Goal: Task Accomplishment & Management: Manage account settings

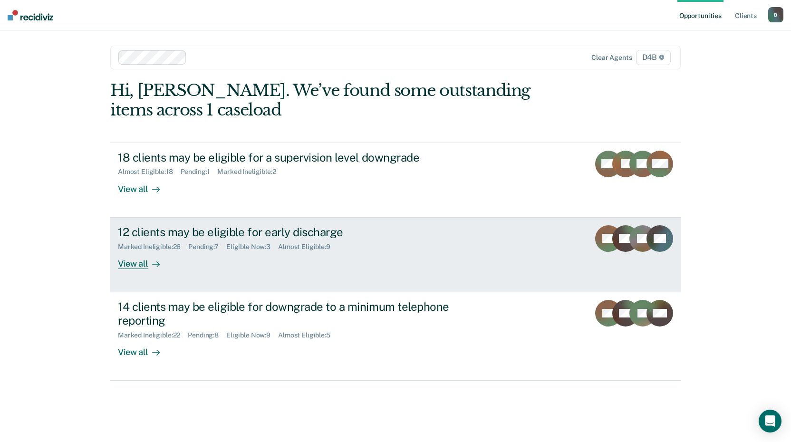
click at [145, 264] on div "View all" at bounding box center [144, 260] width 53 height 19
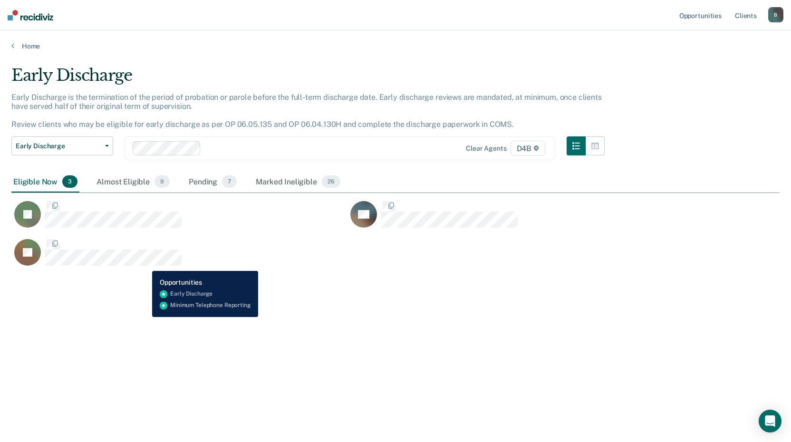
scroll to position [298, 761]
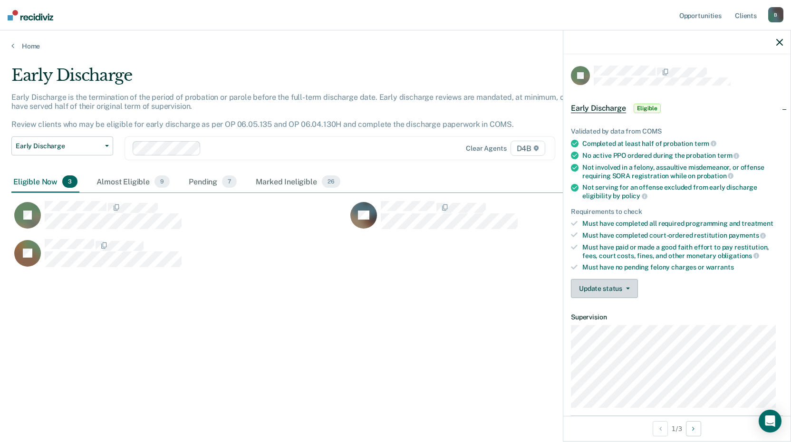
click at [620, 282] on button "Update status" at bounding box center [604, 288] width 67 height 19
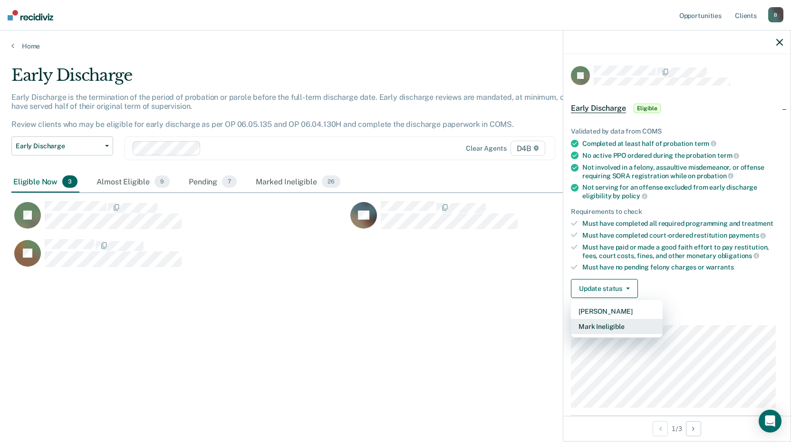
click at [616, 322] on button "Mark Ineligible" at bounding box center [617, 326] width 92 height 15
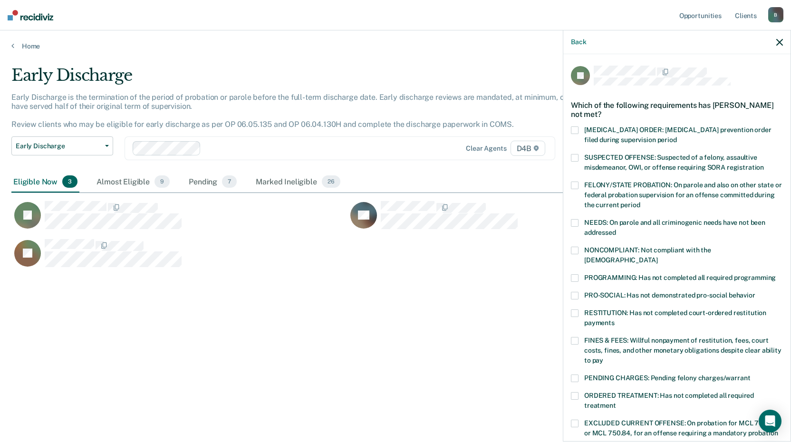
click at [578, 274] on span at bounding box center [575, 278] width 8 height 8
click at [776, 274] on input "PROGRAMMING: Has not completed all required programming" at bounding box center [776, 274] width 0 height 0
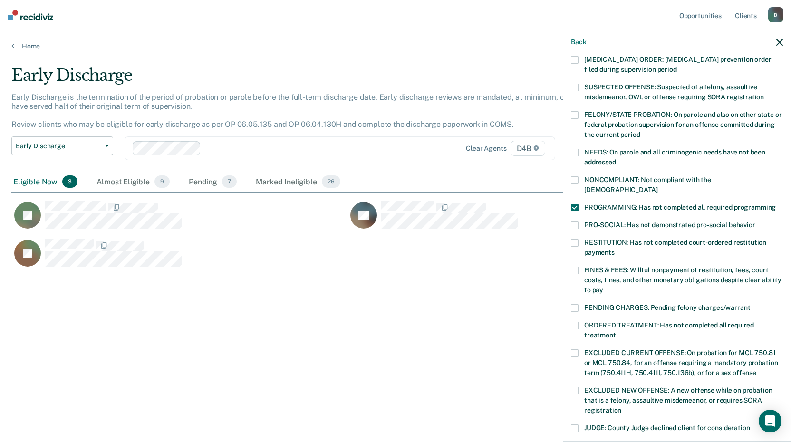
scroll to position [190, 0]
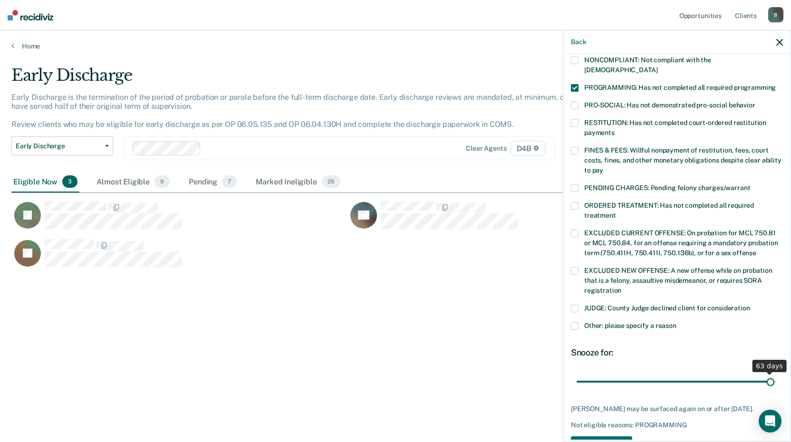
drag, startPoint x: 668, startPoint y: 371, endPoint x: 763, endPoint y: 366, distance: 94.7
type input "63"
click at [763, 373] on input "range" at bounding box center [677, 381] width 201 height 17
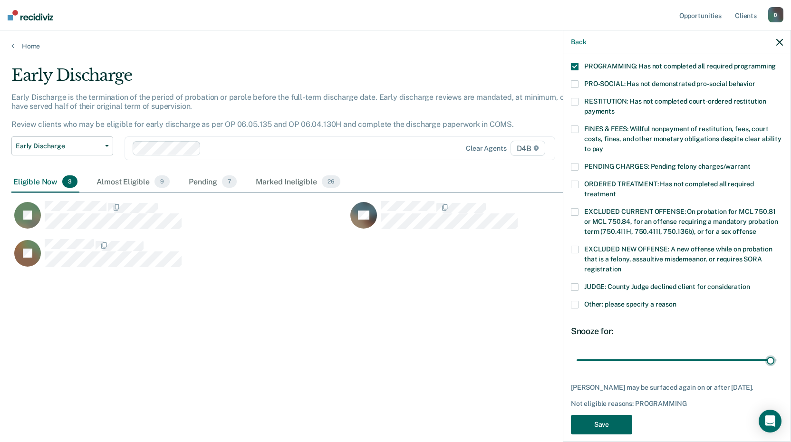
scroll to position [221, 0]
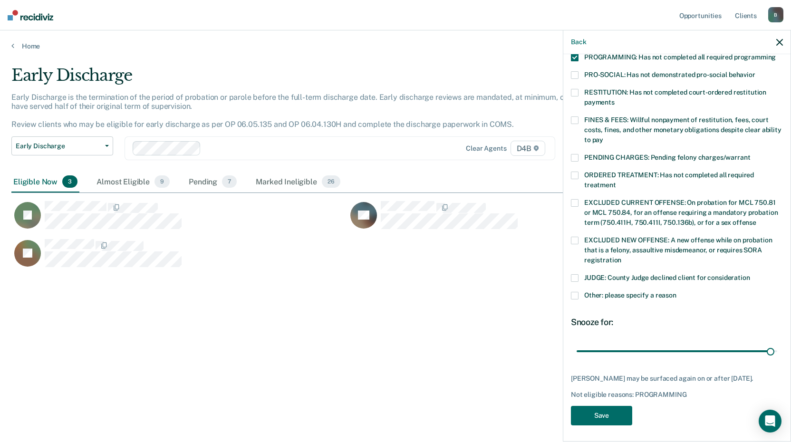
click at [579, 116] on label "FINES & FEES: Willful nonpayment of restitution, fees, court costs, fines, and …" at bounding box center [677, 131] width 212 height 30
click at [603, 136] on input "FINES & FEES: Willful nonpayment of restitution, fees, court costs, fines, and …" at bounding box center [603, 136] width 0 height 0
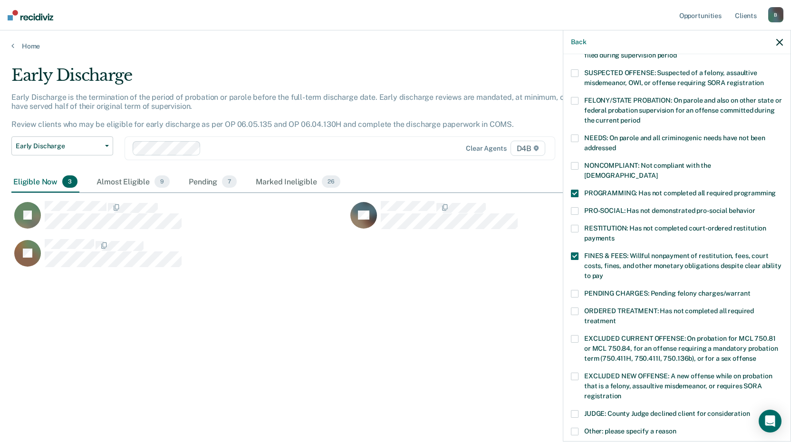
scroll to position [78, 0]
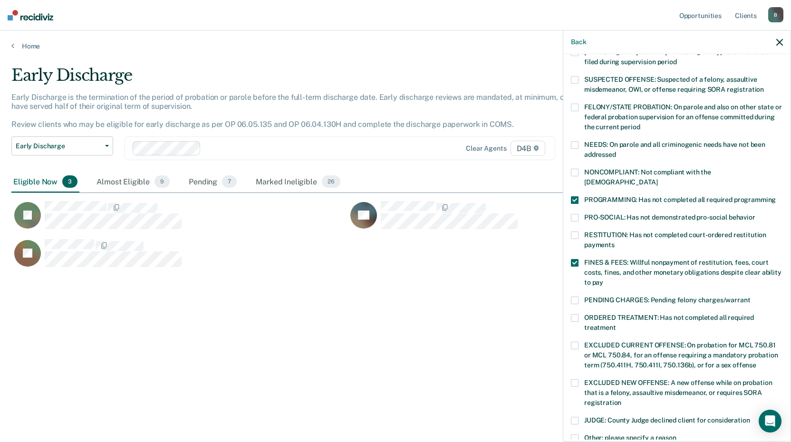
click at [579, 196] on label "PROGRAMMING: Has not completed all required programming" at bounding box center [677, 201] width 212 height 10
click at [776, 196] on input "PROGRAMMING: Has not completed all required programming" at bounding box center [776, 196] width 0 height 0
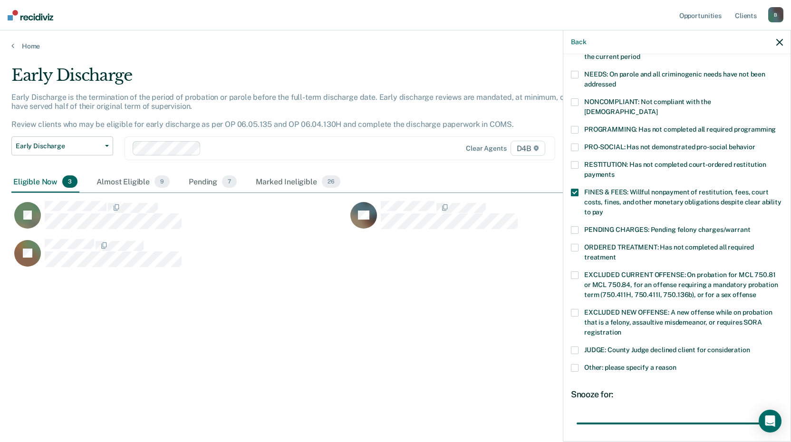
scroll to position [221, 0]
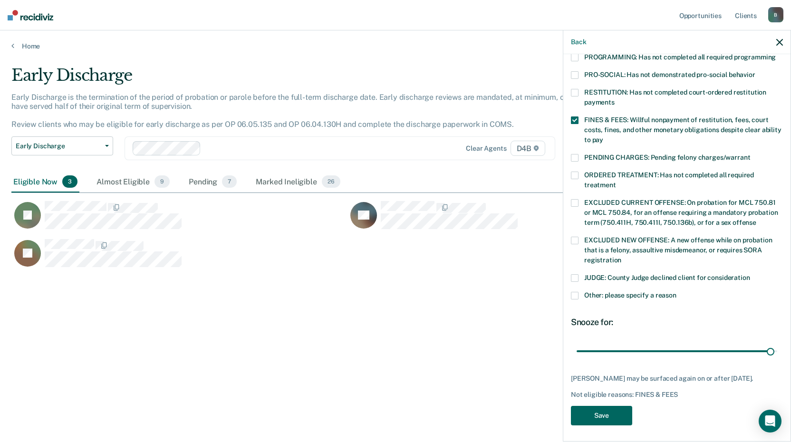
click at [615, 409] on button "Save" at bounding box center [601, 415] width 61 height 19
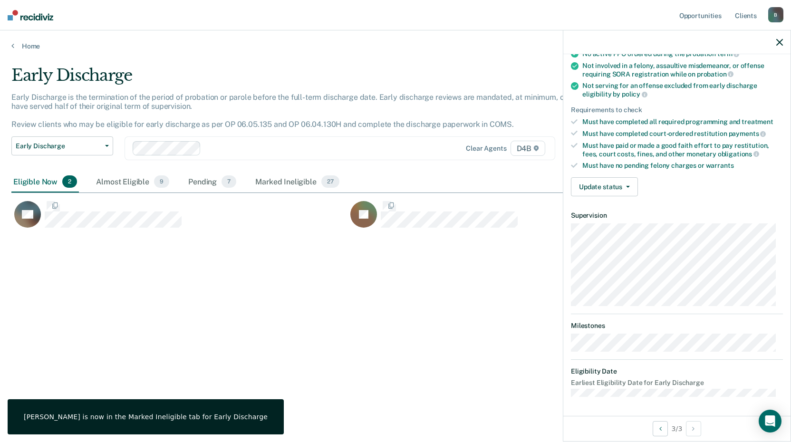
scroll to position [101, 0]
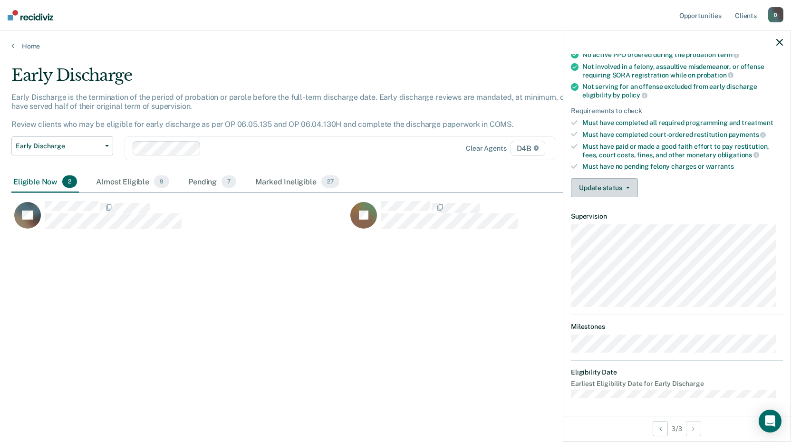
click at [624, 181] on button "Update status" at bounding box center [604, 187] width 67 height 19
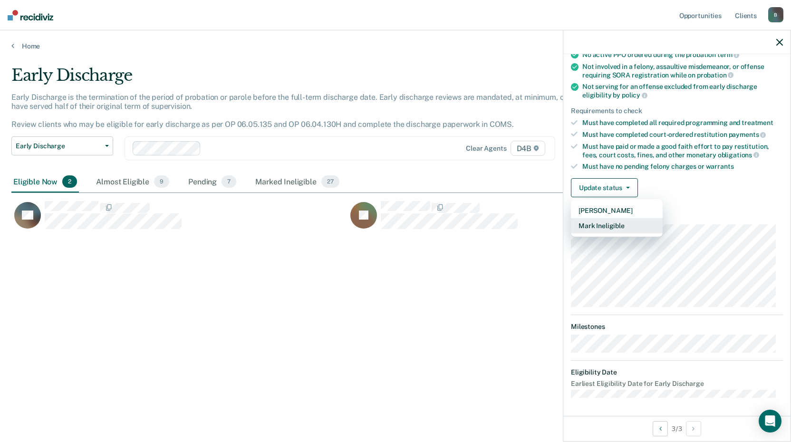
click at [629, 228] on button "Mark Ineligible" at bounding box center [617, 225] width 92 height 15
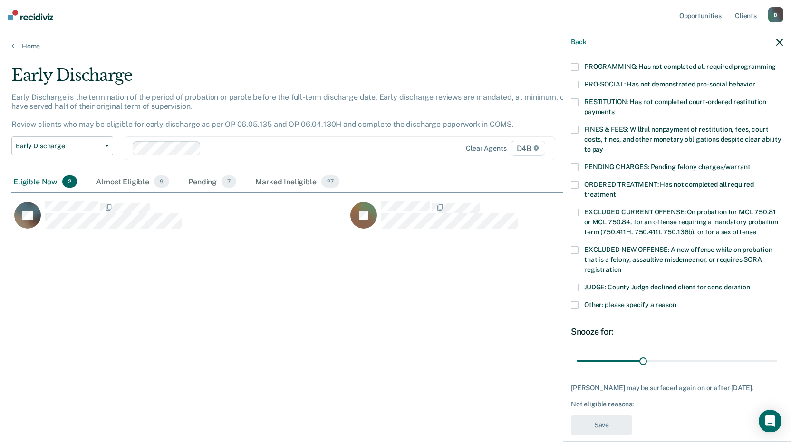
scroll to position [213, 0]
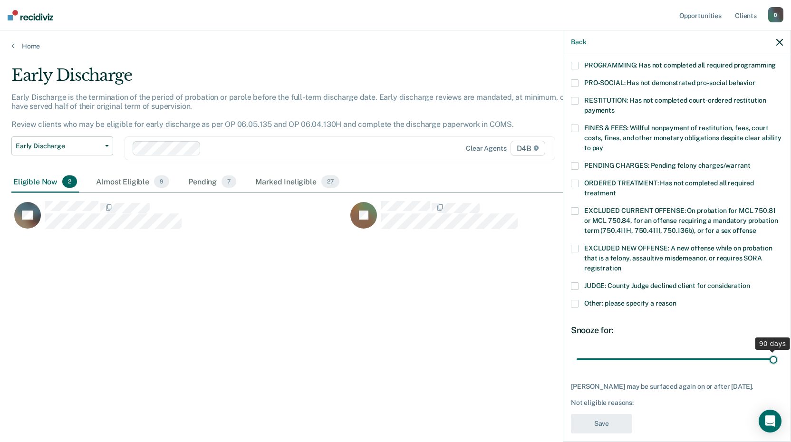
drag, startPoint x: 642, startPoint y: 351, endPoint x: 793, endPoint y: 356, distance: 151.7
type input "90"
click at [777, 356] on input "range" at bounding box center [677, 359] width 201 height 17
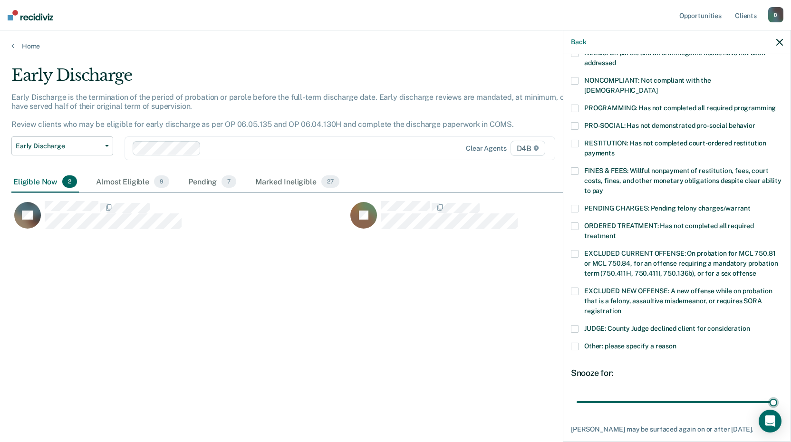
scroll to position [70, 0]
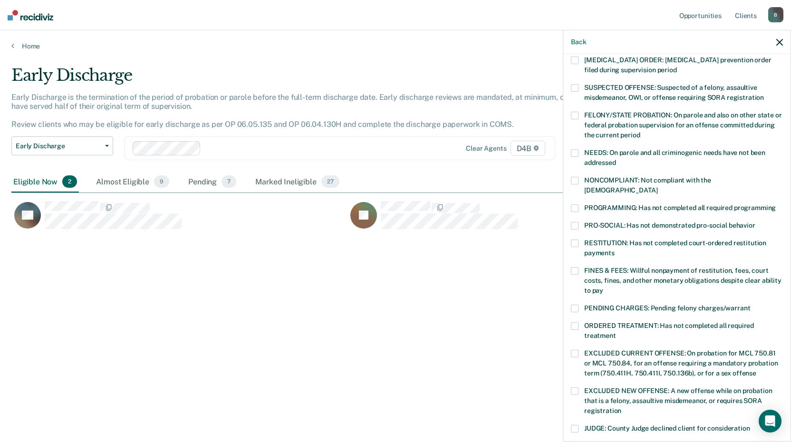
click at [579, 267] on label "FINES & FEES: Willful nonpayment of restitution, fees, court costs, fines, and …" at bounding box center [677, 282] width 212 height 30
click at [603, 287] on input "FINES & FEES: Willful nonpayment of restitution, fees, court costs, fines, and …" at bounding box center [603, 287] width 0 height 0
click at [577, 204] on span at bounding box center [575, 208] width 8 height 8
click at [776, 204] on input "PROGRAMMING: Has not completed all required programming" at bounding box center [776, 204] width 0 height 0
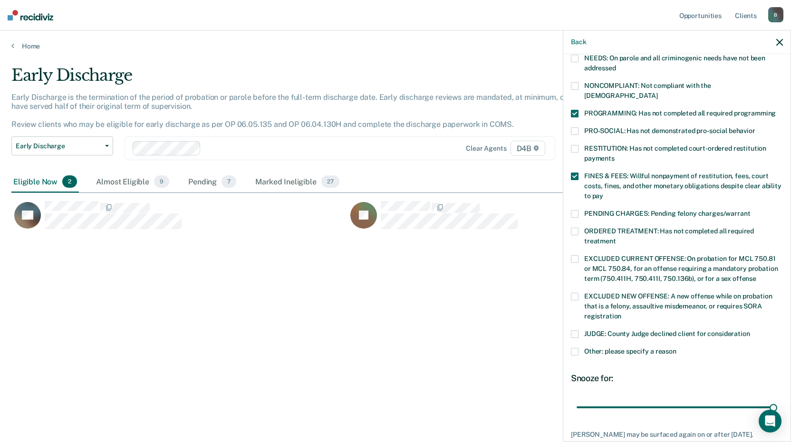
scroll to position [165, 0]
click at [575, 348] on span at bounding box center [575, 352] width 8 height 8
click at [677, 348] on input "Other: please specify a reason" at bounding box center [677, 348] width 0 height 0
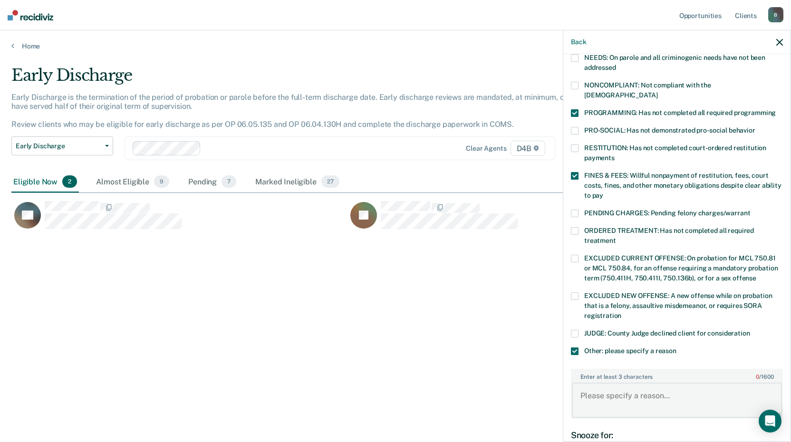
click at [613, 395] on textarea "Enter at least 3 characters 0 / 1600" at bounding box center [677, 400] width 210 height 35
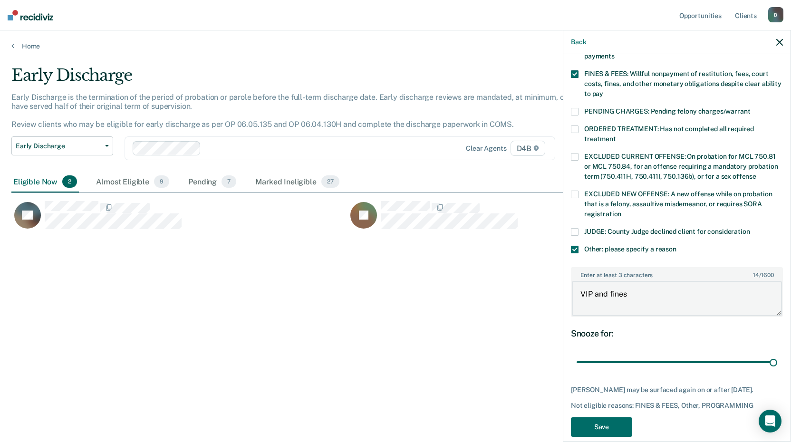
scroll to position [270, 0]
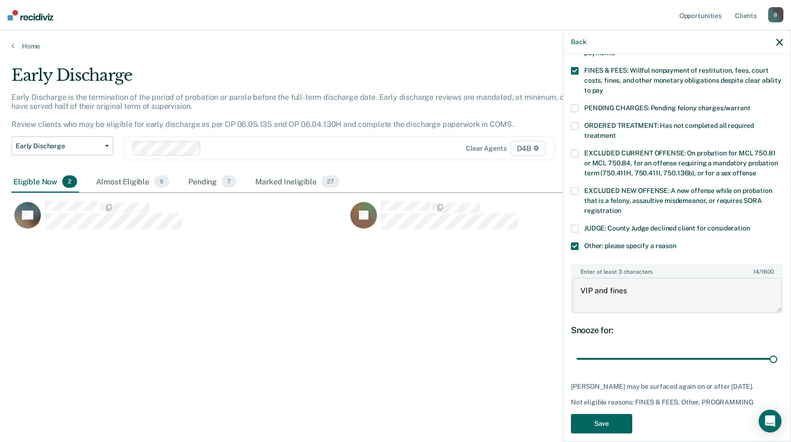
type textarea "VIP and fines"
click at [623, 414] on button "Save" at bounding box center [601, 423] width 61 height 19
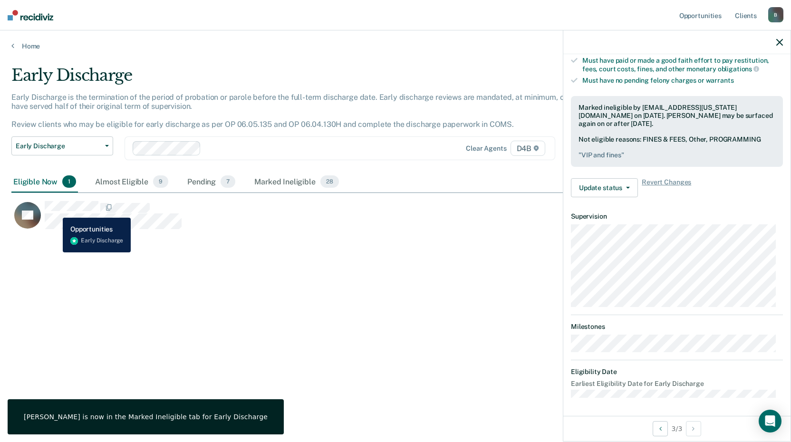
scroll to position [101, 0]
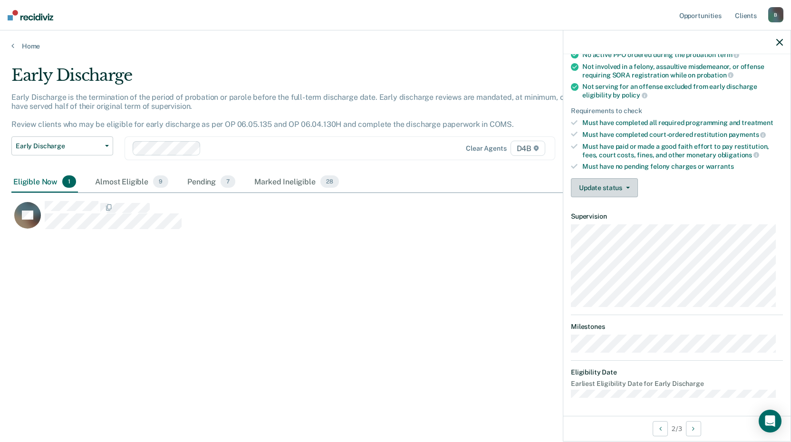
click at [622, 181] on button "Update status" at bounding box center [604, 187] width 67 height 19
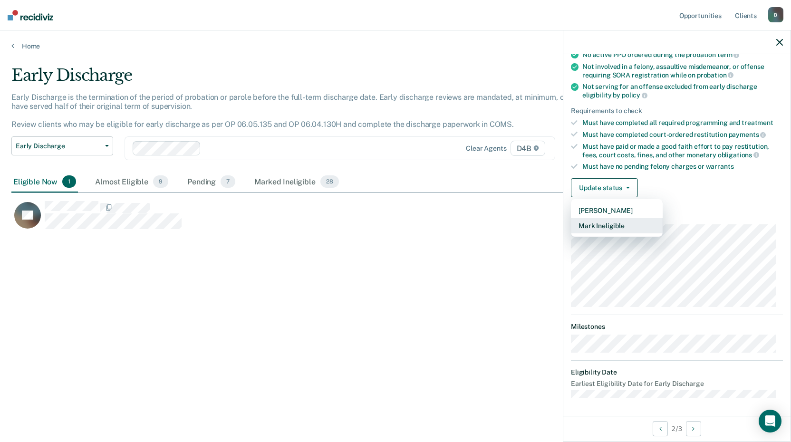
click at [615, 227] on button "Mark Ineligible" at bounding box center [617, 225] width 92 height 15
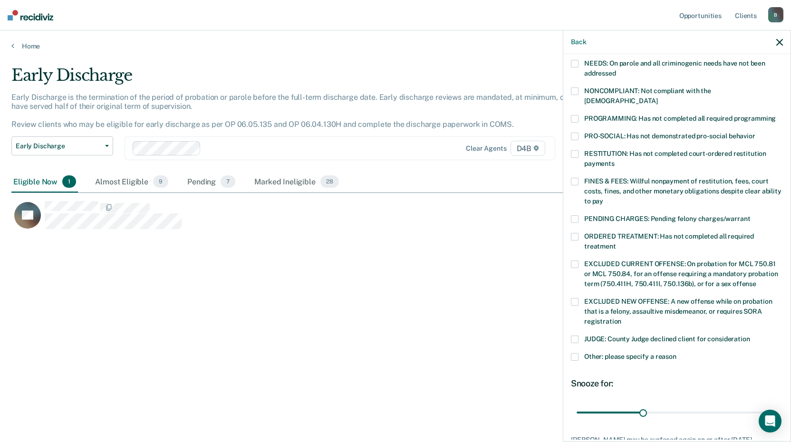
scroll to position [213, 0]
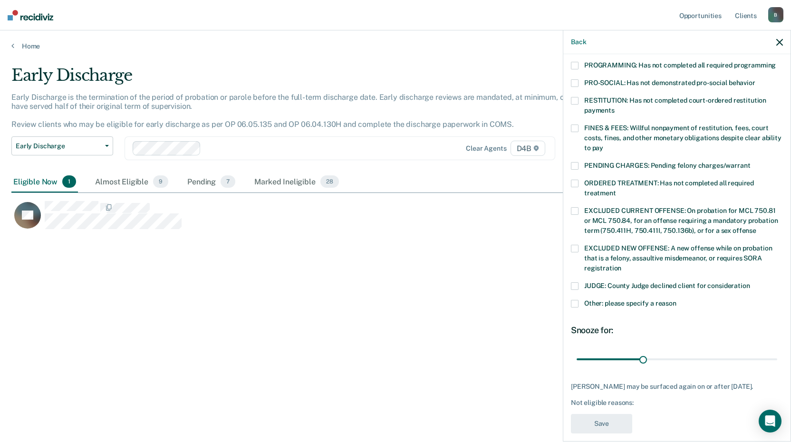
click at [572, 300] on span at bounding box center [575, 304] width 8 height 8
click at [677, 300] on input "Other: please specify a reason" at bounding box center [677, 300] width 0 height 0
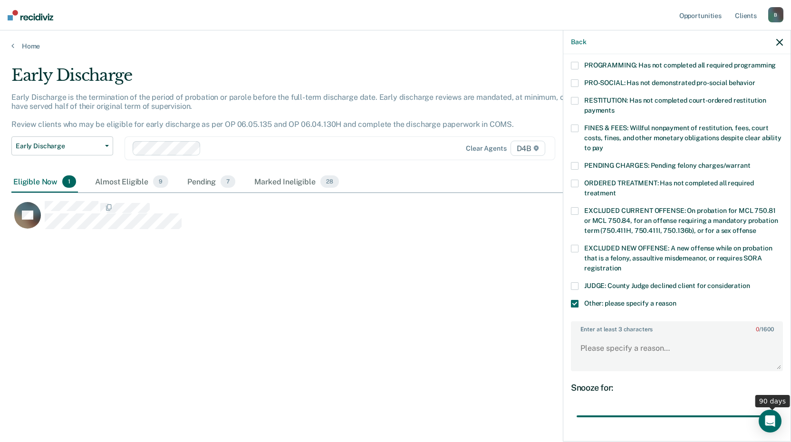
drag, startPoint x: 641, startPoint y: 406, endPoint x: 782, endPoint y: 396, distance: 141.1
click at [777, 408] on input "range" at bounding box center [677, 416] width 201 height 17
drag, startPoint x: 769, startPoint y: 404, endPoint x: 703, endPoint y: 401, distance: 65.7
type input "60"
click at [703, 408] on input "range" at bounding box center [677, 416] width 201 height 17
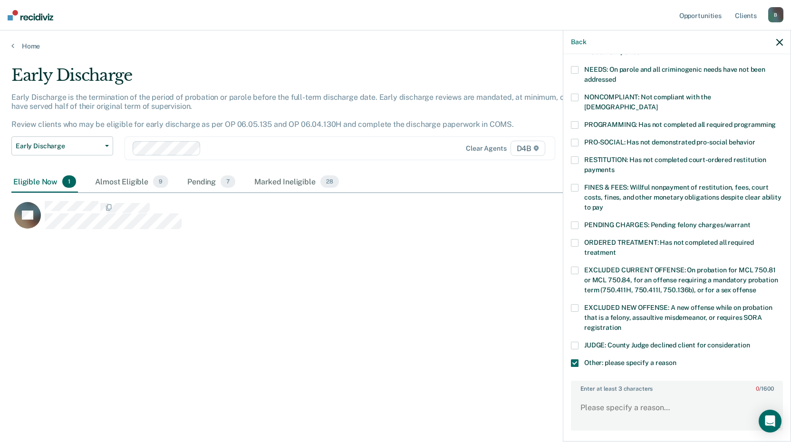
scroll to position [117, 0]
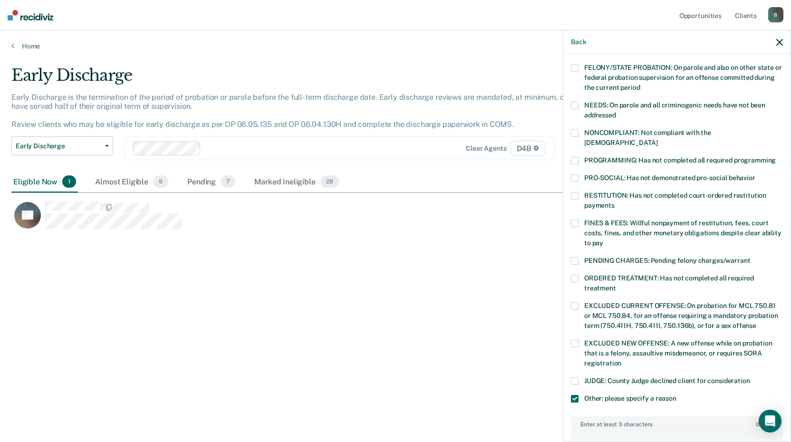
click at [578, 220] on span at bounding box center [575, 224] width 8 height 8
click at [603, 240] on input "FINES & FEES: Willful nonpayment of restitution, fees, court costs, fines, and …" at bounding box center [603, 240] width 0 height 0
click at [579, 157] on label "PROGRAMMING: Has not completed all required programming" at bounding box center [677, 162] width 212 height 10
click at [776, 157] on input "PROGRAMMING: Has not completed all required programming" at bounding box center [776, 157] width 0 height 0
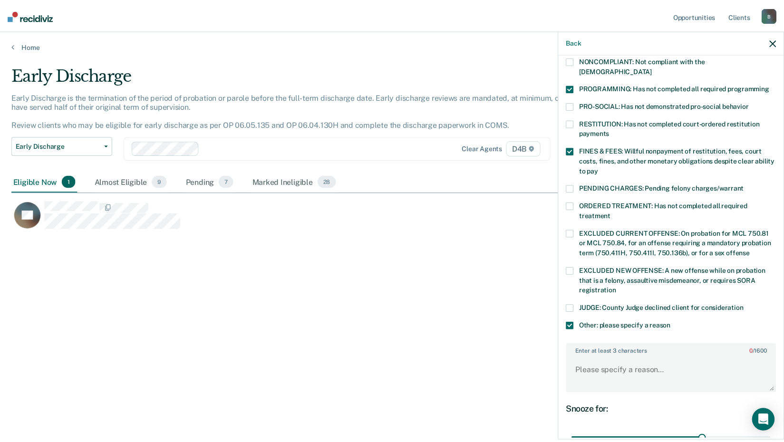
scroll to position [260, 0]
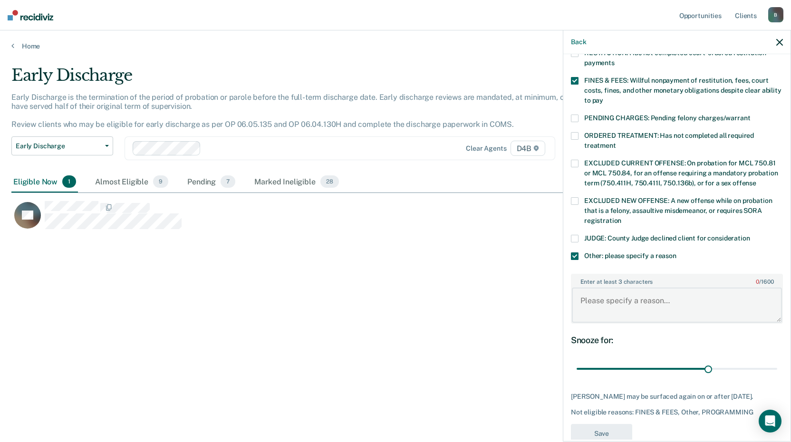
click at [626, 292] on textarea "Enter at least 3 characters 0 / 1600" at bounding box center [677, 305] width 210 height 35
type textarea "Community service hours"
drag, startPoint x: 702, startPoint y: 358, endPoint x: 809, endPoint y: 358, distance: 106.5
type input "90"
click at [777, 361] on input "range" at bounding box center [677, 369] width 201 height 17
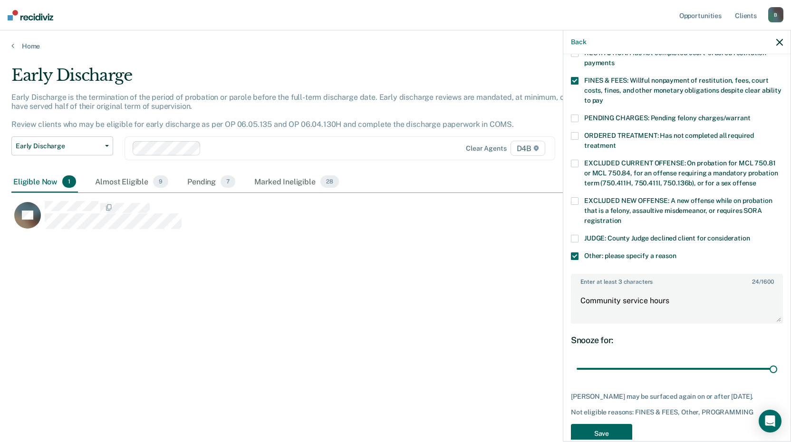
click at [595, 430] on button "Save" at bounding box center [601, 433] width 61 height 19
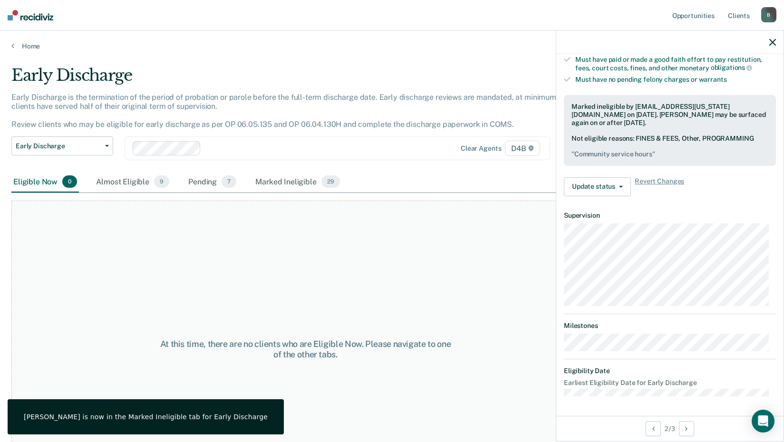
scroll to position [187, 0]
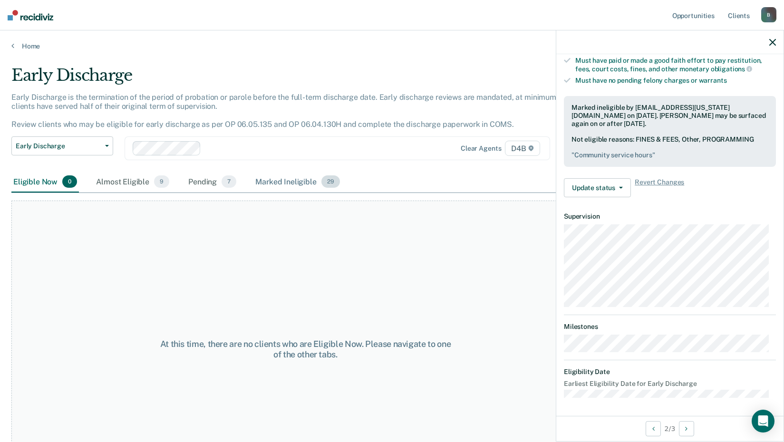
click at [283, 186] on div "Marked Ineligible 29" at bounding box center [297, 182] width 88 height 21
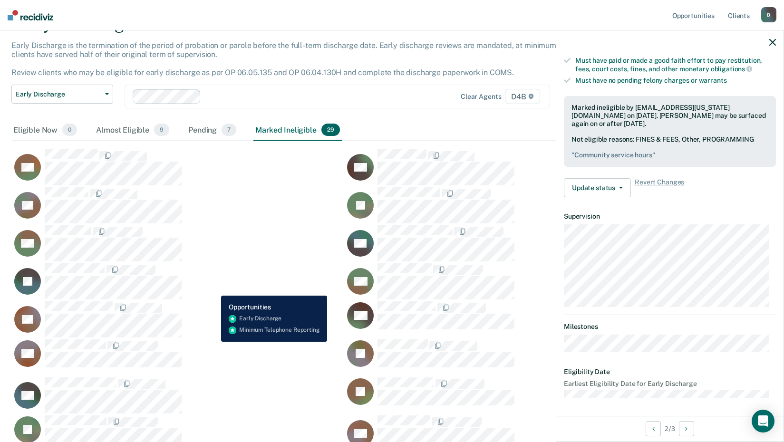
scroll to position [0, 0]
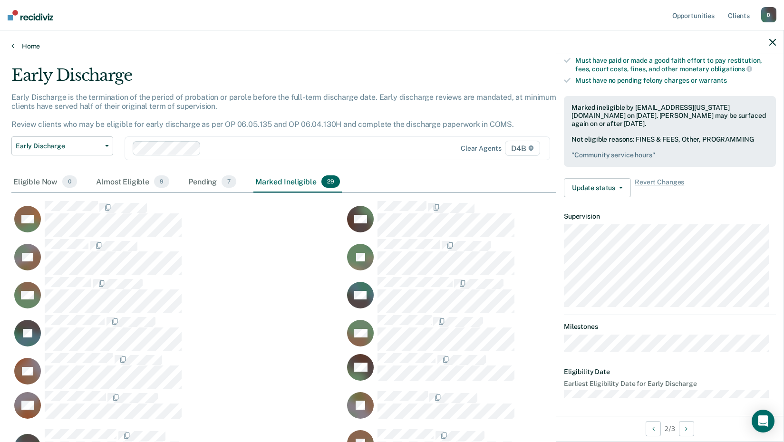
click at [15, 44] on link "Home" at bounding box center [391, 46] width 761 height 9
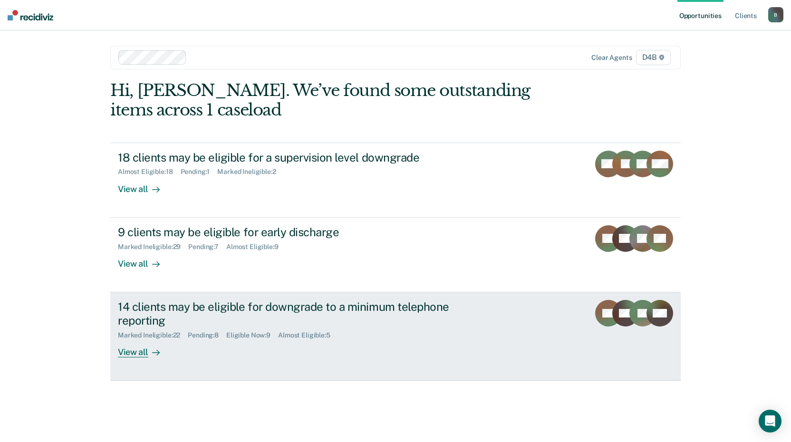
click at [150, 353] on div at bounding box center [153, 352] width 11 height 11
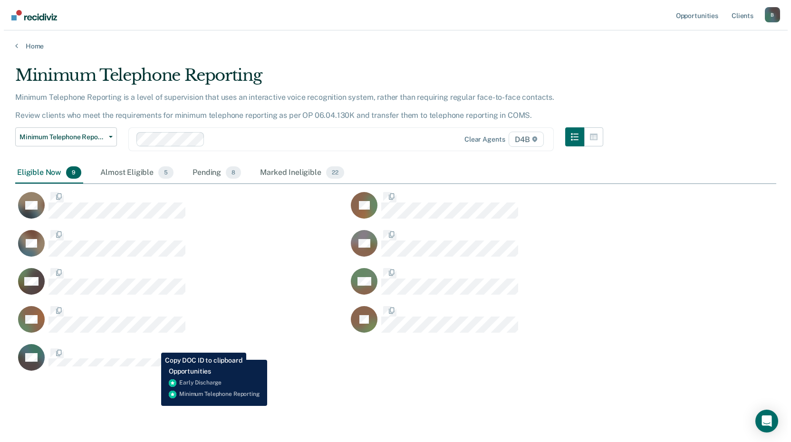
scroll to position [306, 754]
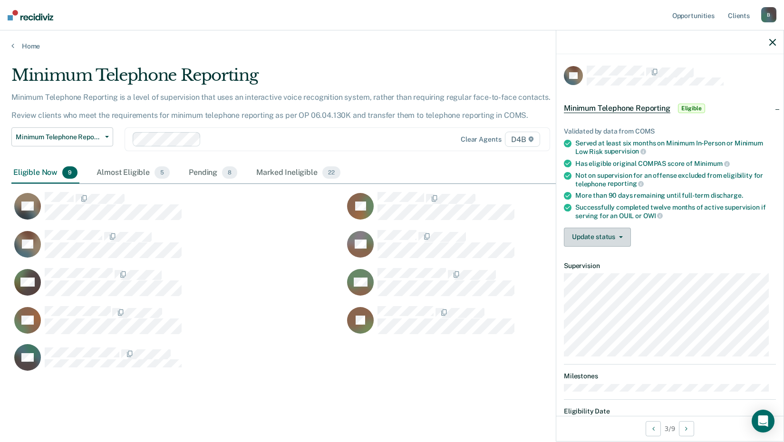
click at [619, 231] on button "Update status" at bounding box center [597, 237] width 67 height 19
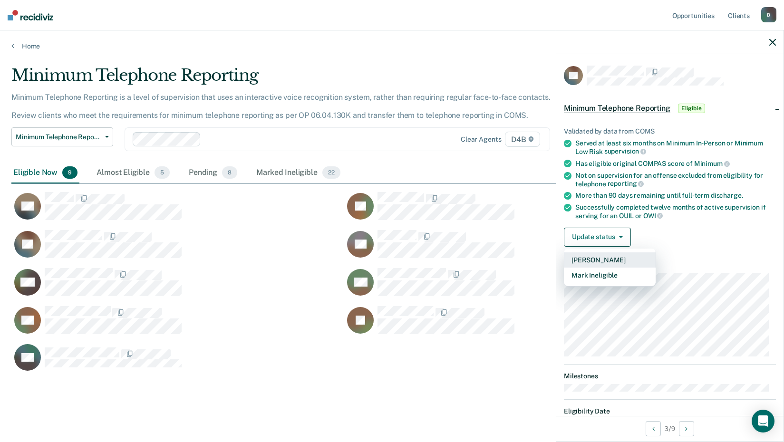
click at [619, 262] on button "[PERSON_NAME]" at bounding box center [610, 259] width 92 height 15
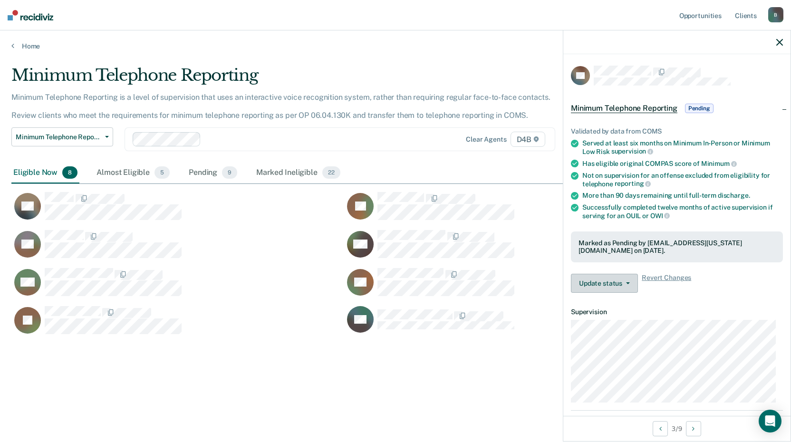
scroll to position [8, 8]
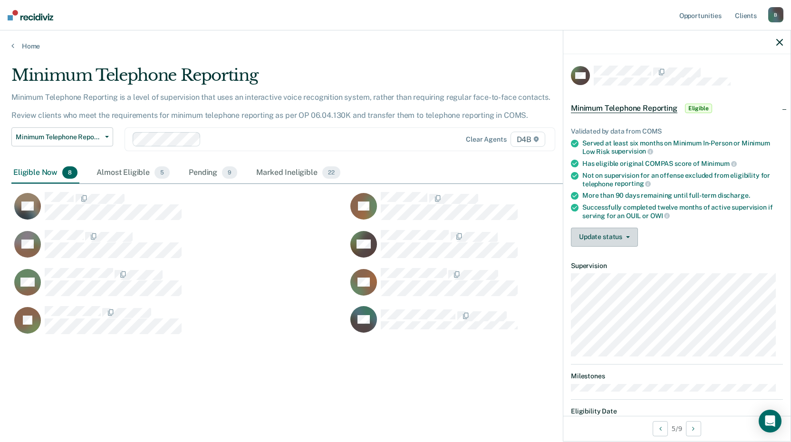
click at [622, 234] on button "Update status" at bounding box center [604, 237] width 67 height 19
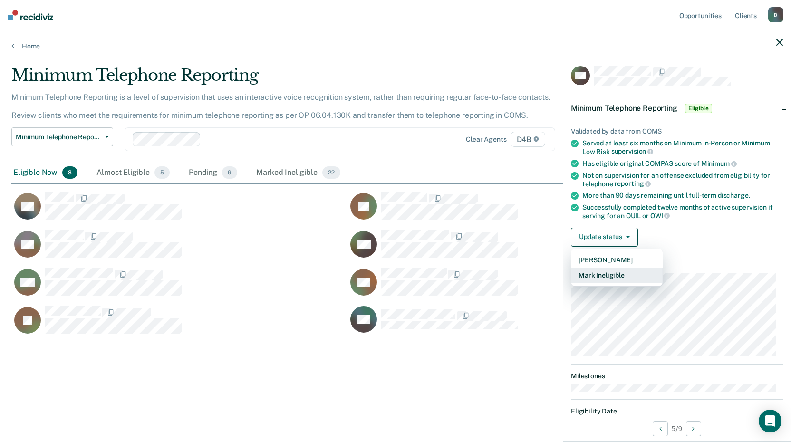
click at [618, 273] on button "Mark Ineligible" at bounding box center [617, 275] width 92 height 15
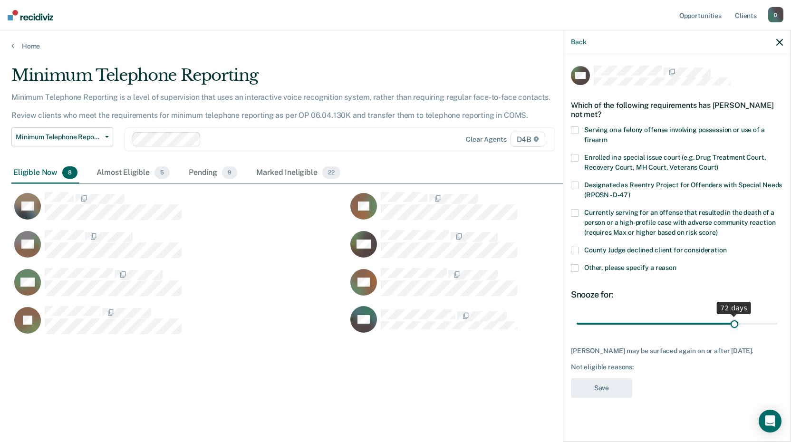
drag, startPoint x: 641, startPoint y: 321, endPoint x: 735, endPoint y: 316, distance: 94.3
type input "72"
click at [735, 316] on input "range" at bounding box center [677, 323] width 201 height 17
click at [571, 269] on span at bounding box center [575, 268] width 8 height 8
click at [677, 264] on input "Other, please specify a reason" at bounding box center [677, 264] width 0 height 0
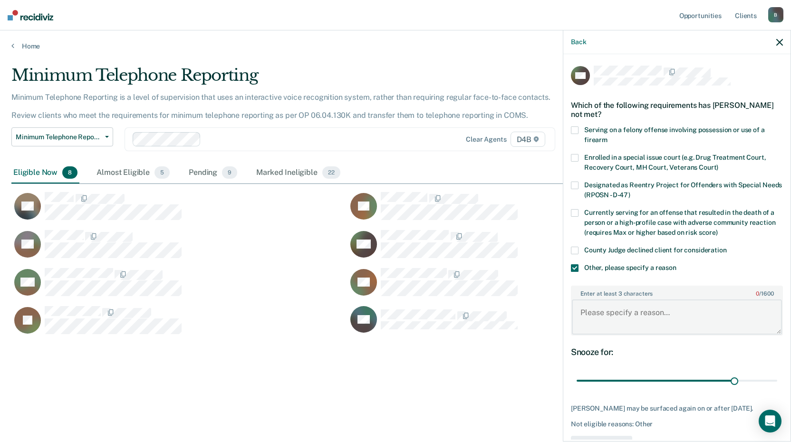
click at [606, 317] on textarea "Enter at least 3 characters 0 / 1600" at bounding box center [677, 317] width 210 height 35
type textarea "c"
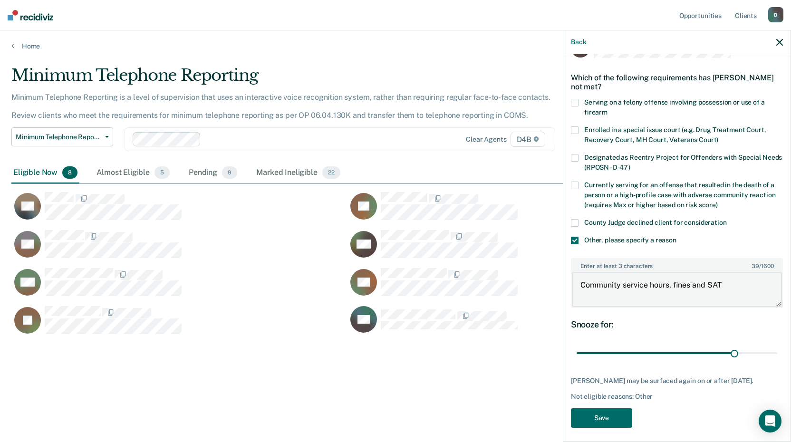
scroll to position [40, 0]
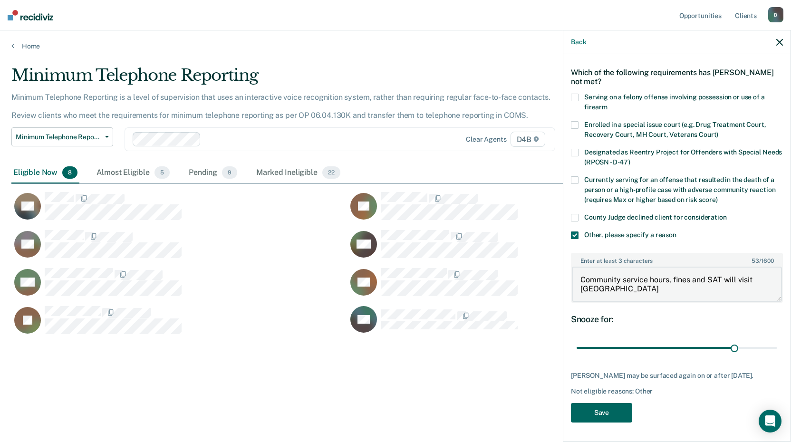
type textarea "Community service hours, fines and SAT will visit [GEOGRAPHIC_DATA]"
click at [615, 418] on button "Save" at bounding box center [601, 412] width 61 height 19
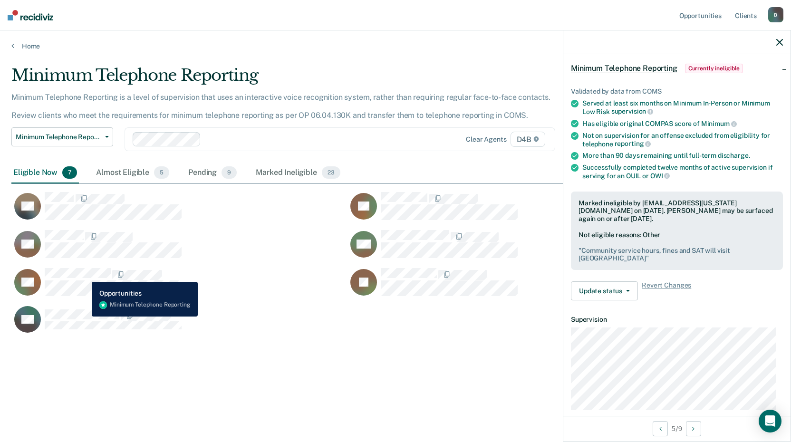
scroll to position [29, 0]
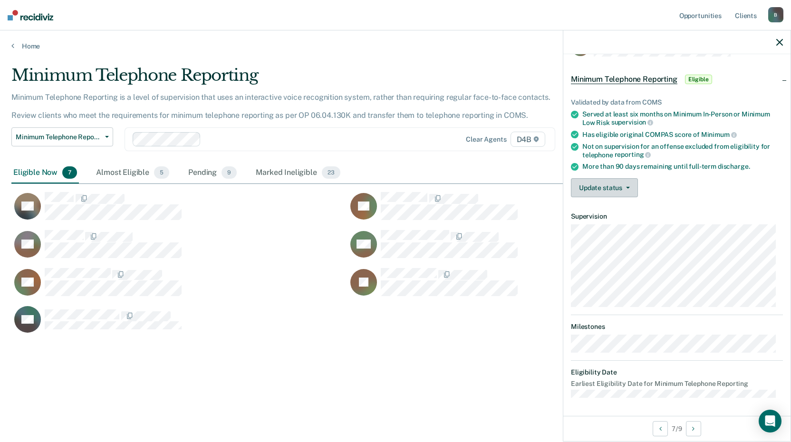
click at [621, 190] on button "Update status" at bounding box center [604, 187] width 67 height 19
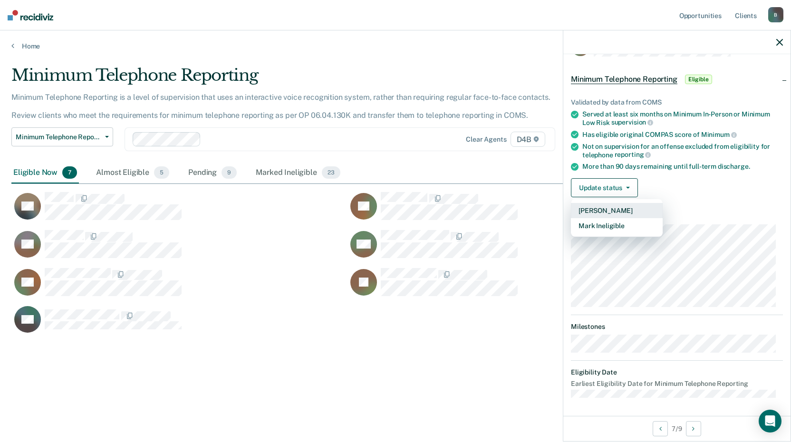
click at [614, 212] on button "[PERSON_NAME]" at bounding box center [617, 210] width 92 height 15
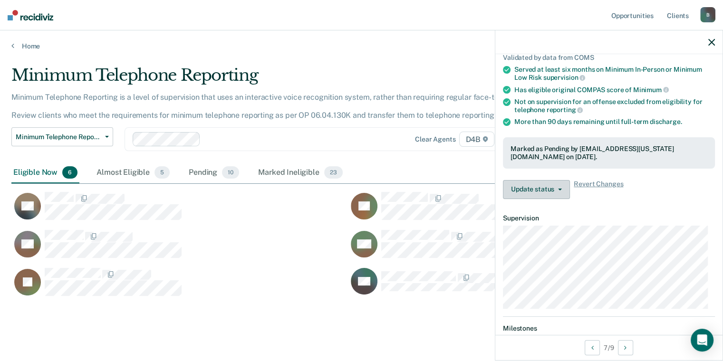
scroll to position [8, 8]
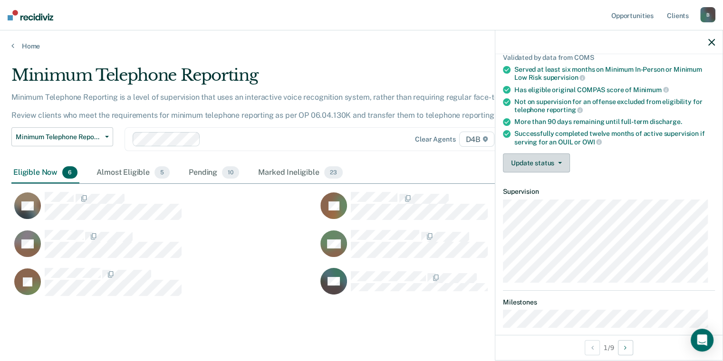
click at [548, 162] on button "Update status" at bounding box center [536, 163] width 67 height 19
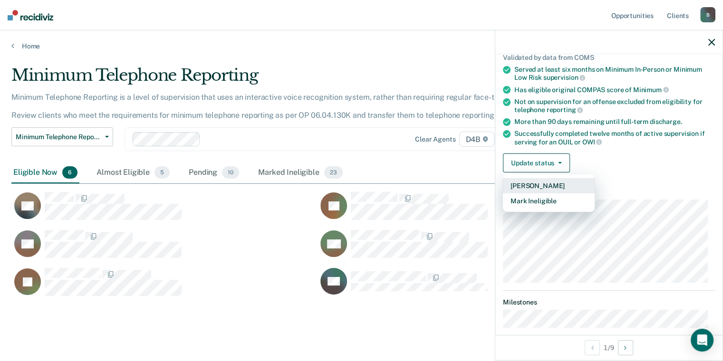
click at [544, 183] on button "[PERSON_NAME]" at bounding box center [549, 185] width 92 height 15
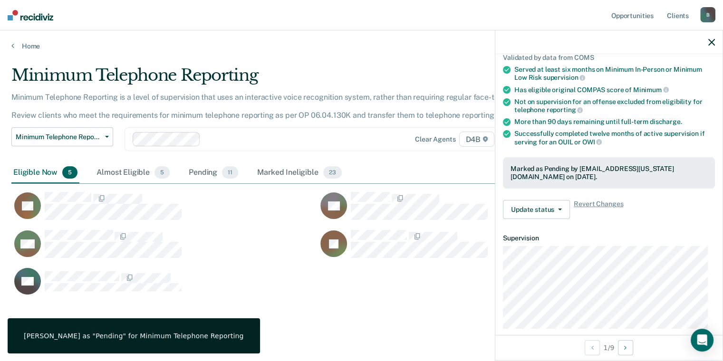
click at [10, 46] on div "Home" at bounding box center [361, 40] width 723 height 20
click at [13, 46] on icon at bounding box center [12, 46] width 3 height 8
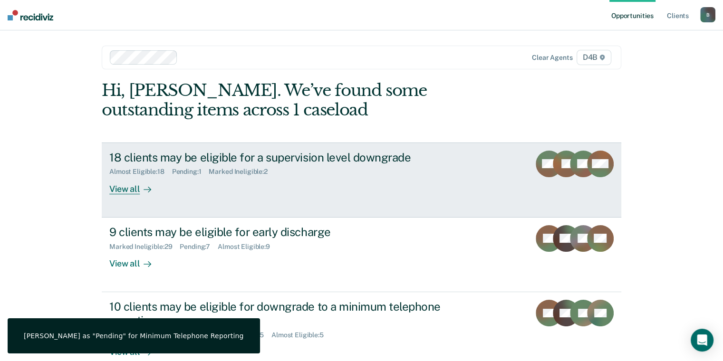
scroll to position [48, 0]
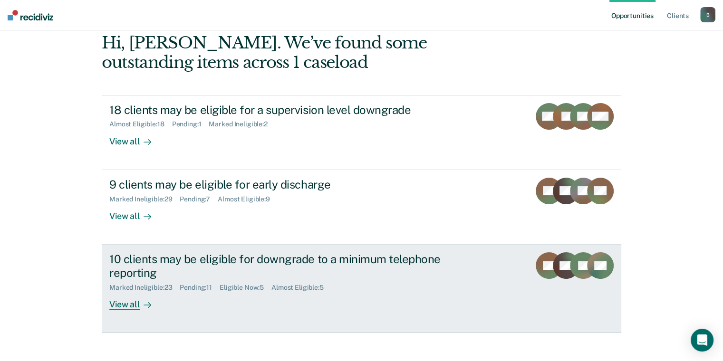
click at [129, 307] on div "View all" at bounding box center [135, 300] width 53 height 19
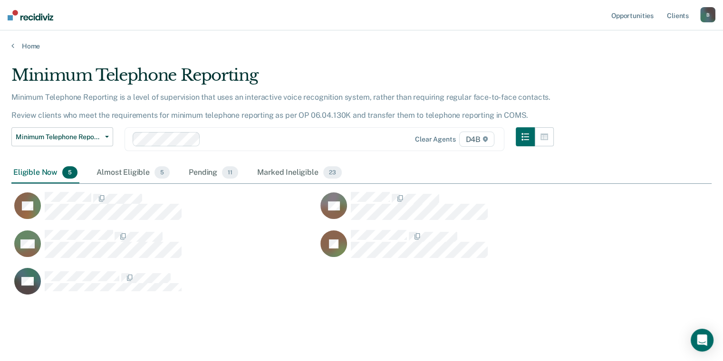
scroll to position [229, 693]
click at [196, 175] on div "Pending 11" at bounding box center [213, 173] width 53 height 21
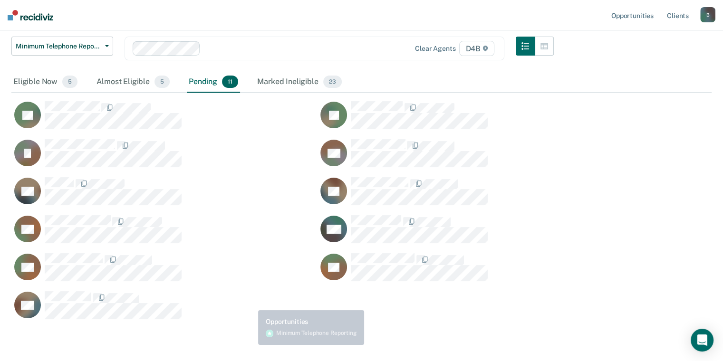
scroll to position [0, 0]
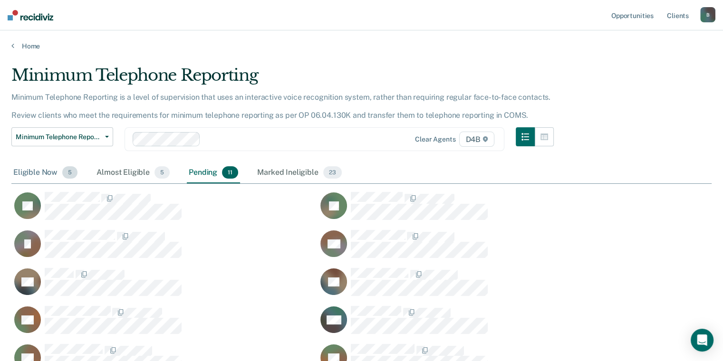
click at [21, 173] on div "Eligible Now 5" at bounding box center [45, 173] width 68 height 21
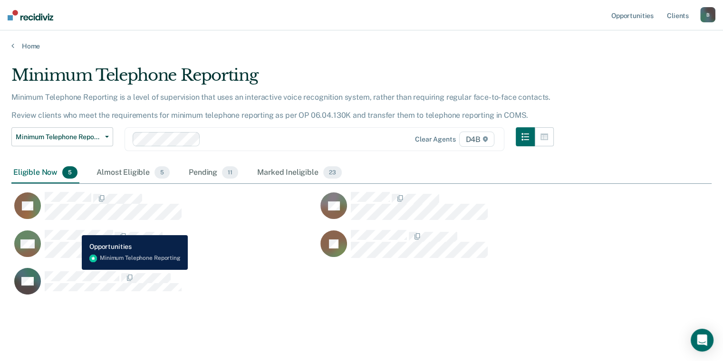
click at [75, 230] on button "MS" at bounding box center [97, 244] width 173 height 29
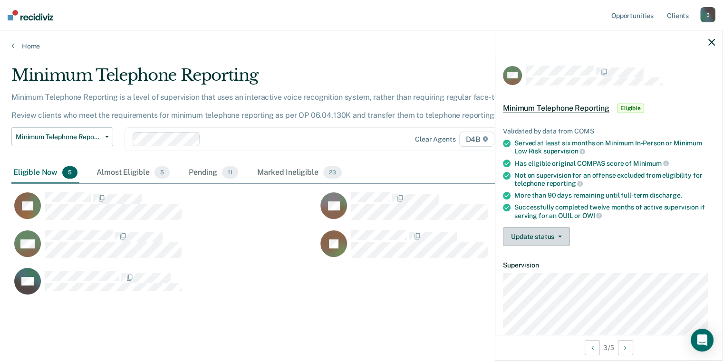
click at [534, 236] on button "Update status" at bounding box center [536, 236] width 67 height 19
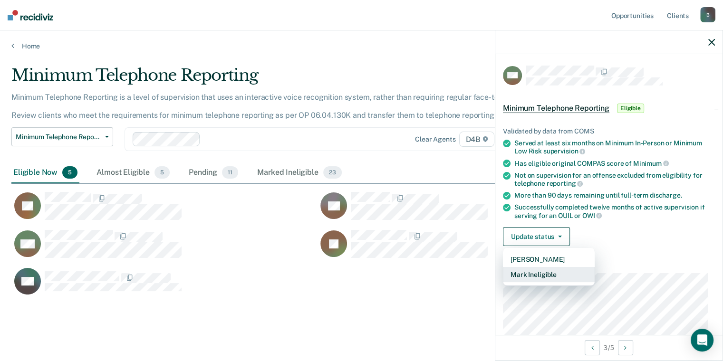
click at [534, 268] on button "Mark Ineligible" at bounding box center [549, 274] width 92 height 15
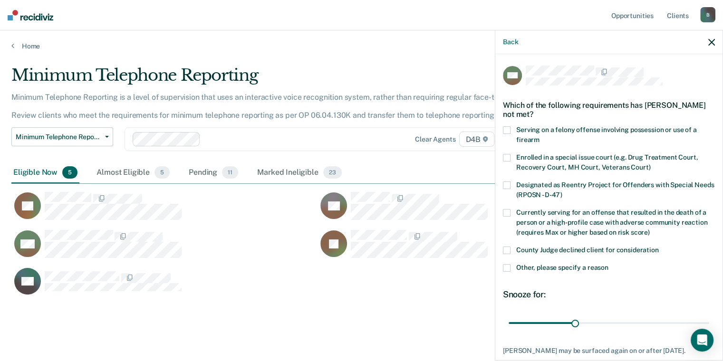
click at [515, 268] on label "Other, please specify a reason" at bounding box center [609, 269] width 212 height 10
click at [609, 264] on input "Other, please specify a reason" at bounding box center [609, 264] width 0 height 0
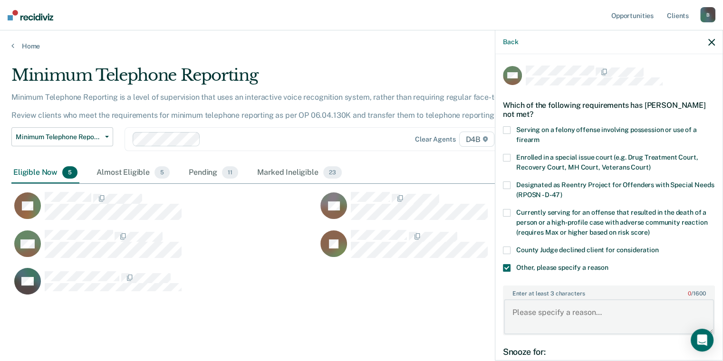
click at [553, 310] on textarea "Enter at least 3 characters 0 / 1600" at bounding box center [609, 317] width 210 height 35
type textarea "n"
type textarea "once agent receives confirmation of VIP completion"
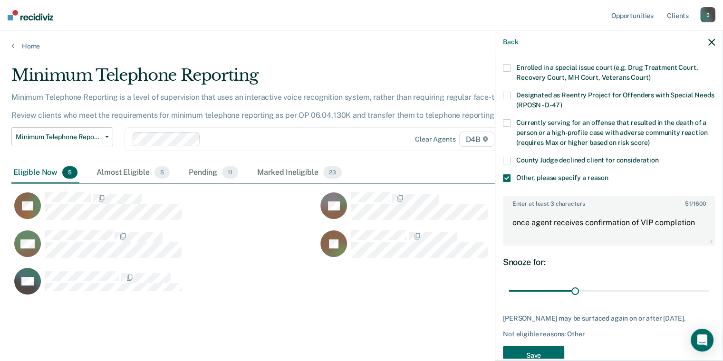
scroll to position [95, 0]
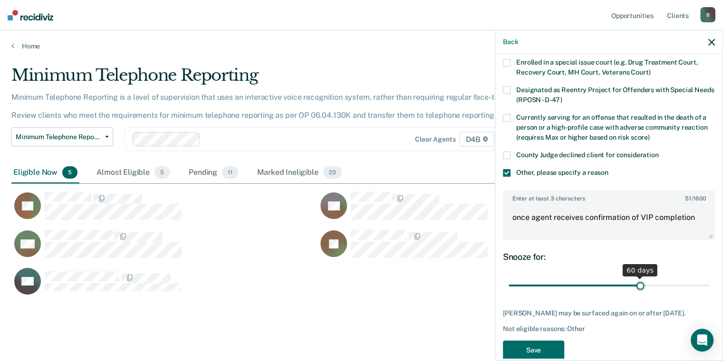
drag, startPoint x: 574, startPoint y: 283, endPoint x: 635, endPoint y: 281, distance: 60.9
type input "60"
click at [635, 281] on input "range" at bounding box center [609, 286] width 201 height 17
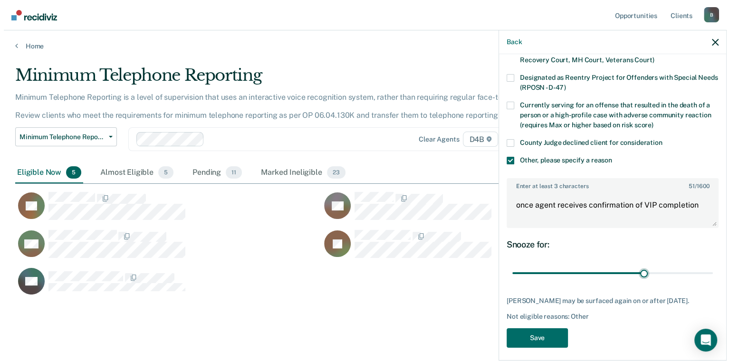
scroll to position [119, 0]
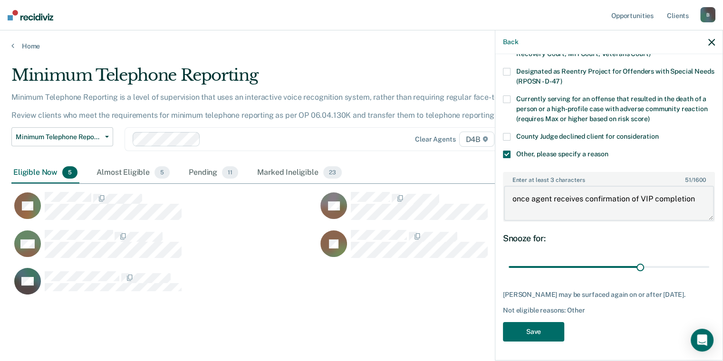
click at [698, 190] on textarea "once agent receives confirmation of VIP completion" at bounding box center [609, 203] width 210 height 35
type textarea "once agent receives confirmation of VIP completion and status of community serv…"
click at [530, 332] on button "Save" at bounding box center [533, 331] width 61 height 19
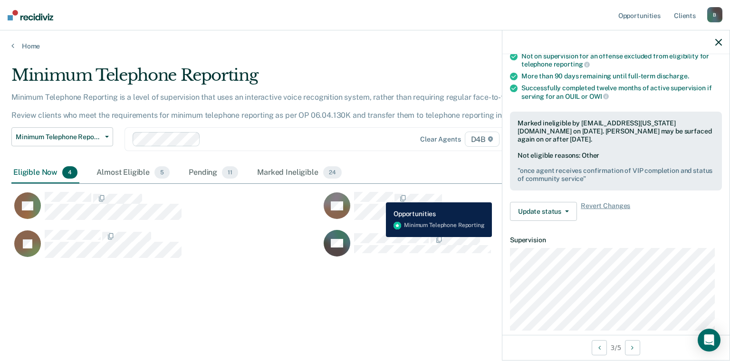
scroll to position [98, 0]
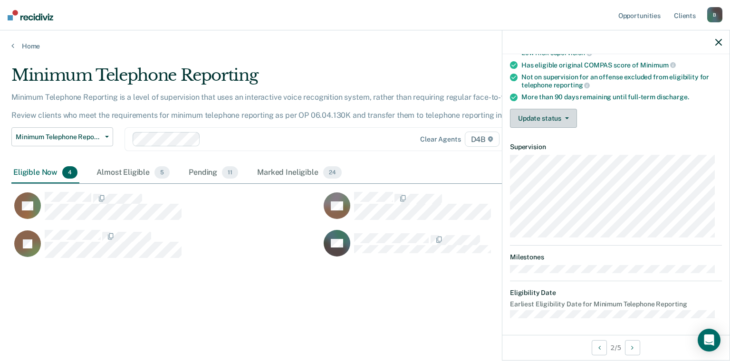
click at [557, 117] on button "Update status" at bounding box center [543, 118] width 67 height 19
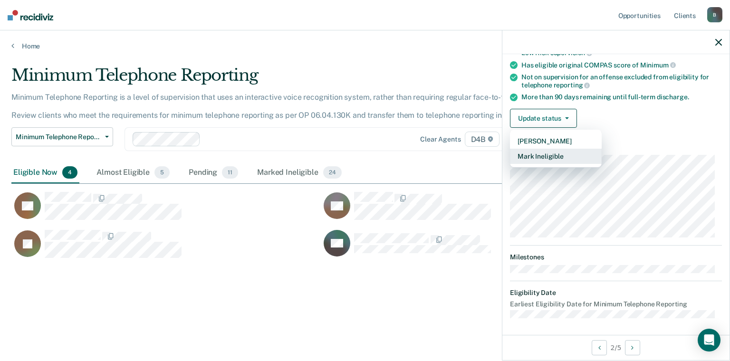
click at [552, 152] on button "Mark Ineligible" at bounding box center [556, 156] width 92 height 15
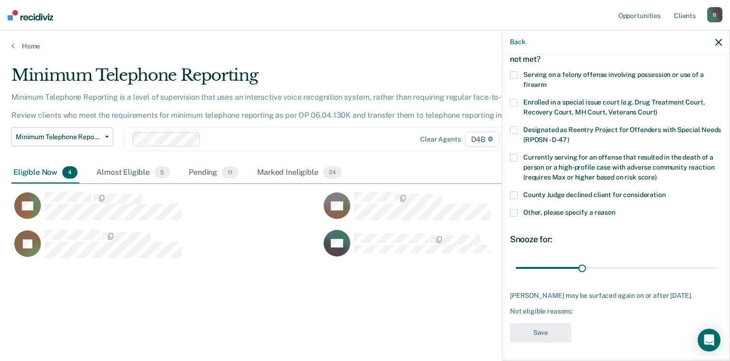
scroll to position [55, 0]
click at [518, 211] on label "Other, please specify a reason" at bounding box center [616, 215] width 212 height 10
click at [616, 210] on input "Other, please specify a reason" at bounding box center [616, 210] width 0 height 0
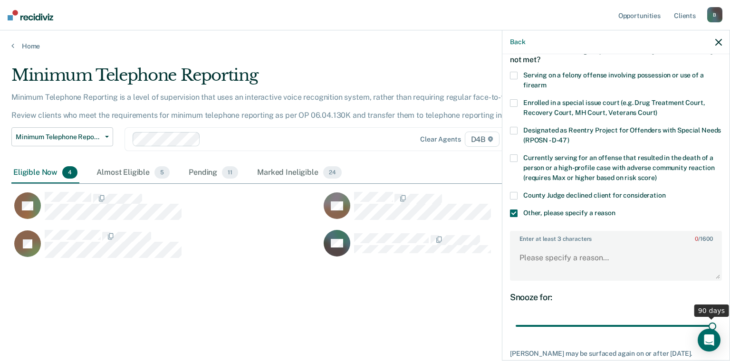
drag, startPoint x: 579, startPoint y: 325, endPoint x: 767, endPoint y: 324, distance: 187.8
type input "90"
click at [716, 324] on input "range" at bounding box center [616, 326] width 201 height 17
click at [561, 255] on textarea "Enter at least 3 characters 0 / 1600" at bounding box center [616, 262] width 210 height 35
paste textarea "750.81-A Assault of Pregnant"
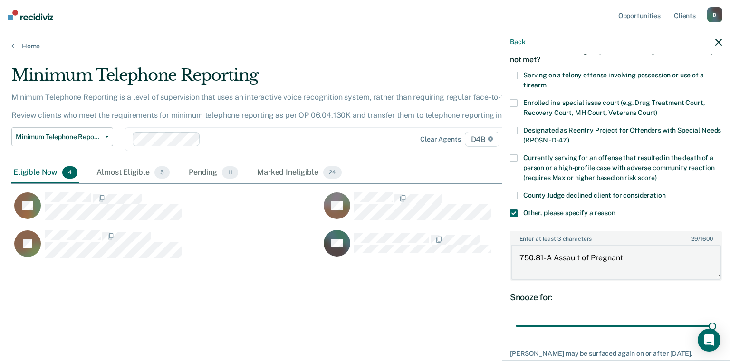
click at [645, 255] on textarea "750.81-A Assault of Pregnant" at bounding box center [616, 262] width 210 height 35
paste textarea "NOT ELIGIBLE FOR TELEPHONE REPORTING Telephone reporting excluded violent offen…"
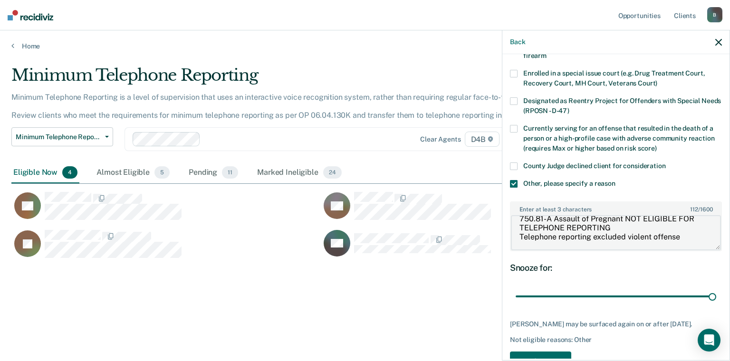
scroll to position [111, 0]
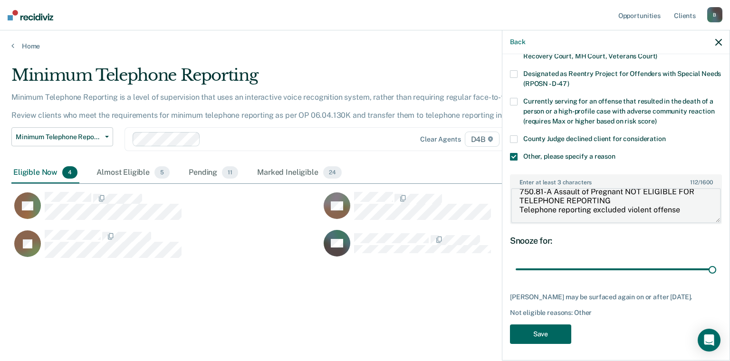
type textarea "750.81-A Assault of Pregnant NOT ELIGIBLE FOR TELEPHONE REPORTING Telephone rep…"
click at [553, 329] on button "Save" at bounding box center [540, 334] width 61 height 19
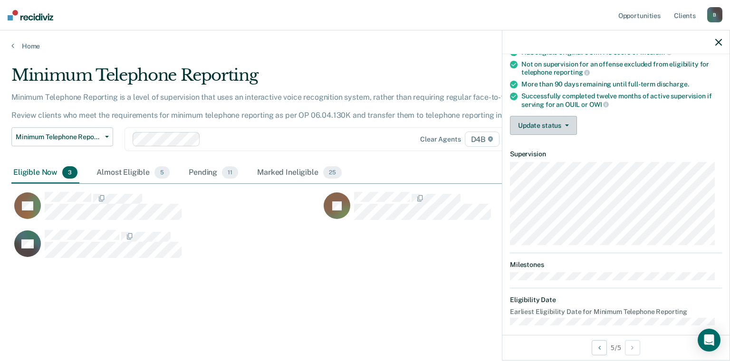
click at [553, 121] on button "Update status" at bounding box center [543, 125] width 67 height 19
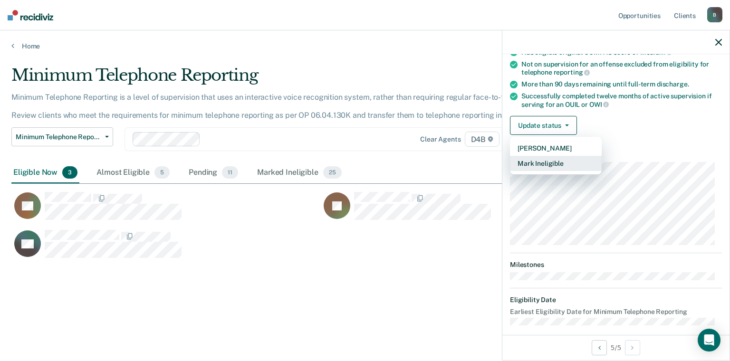
click at [538, 160] on button "Mark Ineligible" at bounding box center [556, 163] width 92 height 15
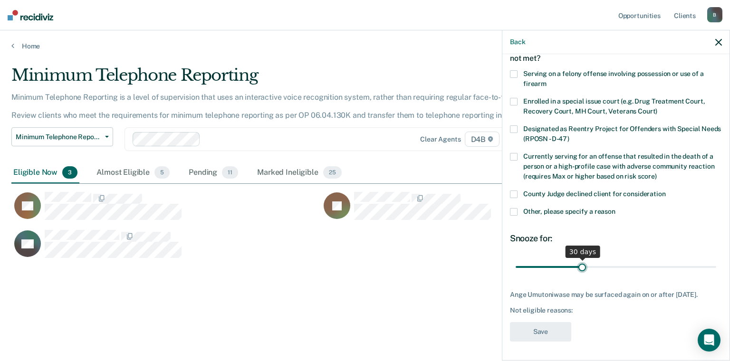
click at [580, 259] on input "range" at bounding box center [616, 267] width 201 height 17
drag, startPoint x: 580, startPoint y: 259, endPoint x: 698, endPoint y: 256, distance: 118.4
click at [698, 259] on input "range" at bounding box center [616, 267] width 201 height 17
drag, startPoint x: 700, startPoint y: 260, endPoint x: 685, endPoint y: 257, distance: 15.4
type input "80"
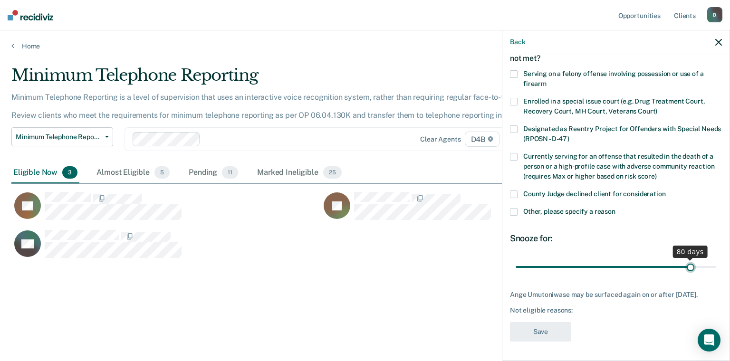
click at [685, 259] on input "range" at bounding box center [616, 267] width 201 height 17
click at [510, 208] on span at bounding box center [514, 212] width 8 height 8
click at [616, 208] on input "Other, please specify a reason" at bounding box center [616, 208] width 0 height 0
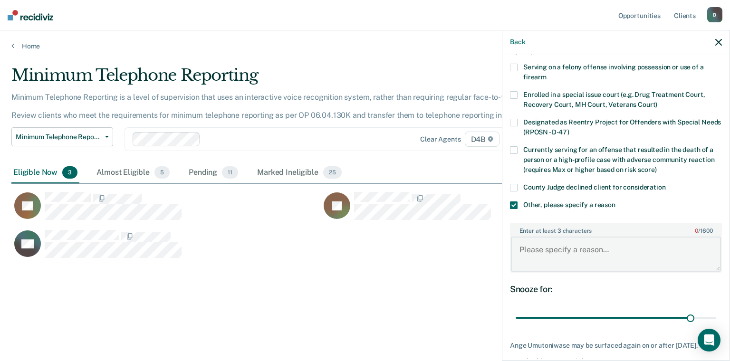
click at [535, 247] on textarea "Enter at least 3 characters 0 / 1600" at bounding box center [616, 254] width 210 height 35
type textarea "N"
click at [697, 247] on textarea "CS hours and court payments need to be reviewed" at bounding box center [616, 254] width 210 height 35
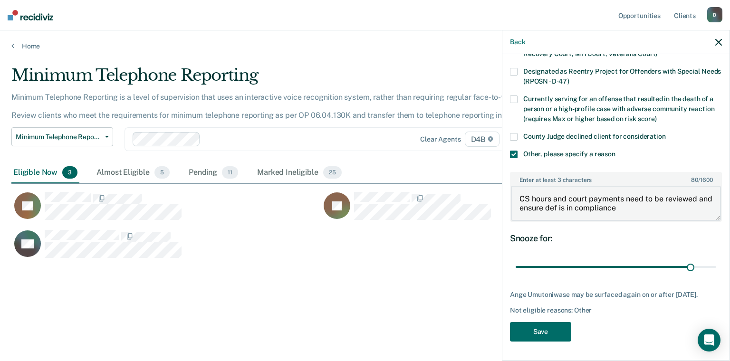
scroll to position [119, 0]
type textarea "CS hours and court payments need to be reviewed and ensure def is in compliance"
click at [544, 329] on button "Save" at bounding box center [540, 331] width 61 height 19
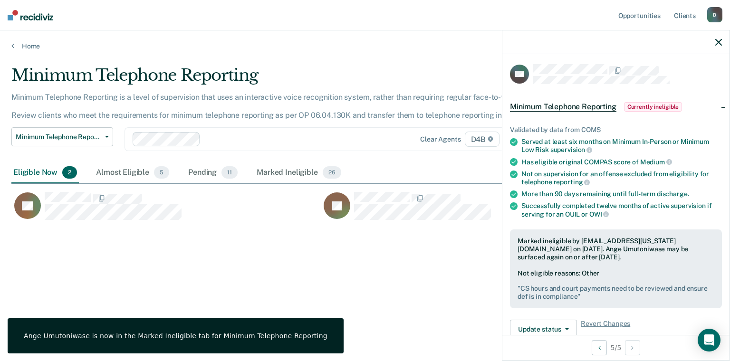
scroll to position [0, 0]
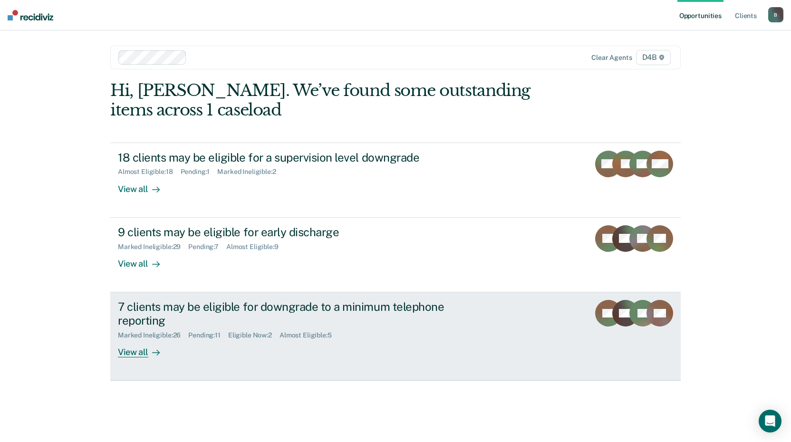
click at [121, 354] on div "View all" at bounding box center [144, 348] width 53 height 19
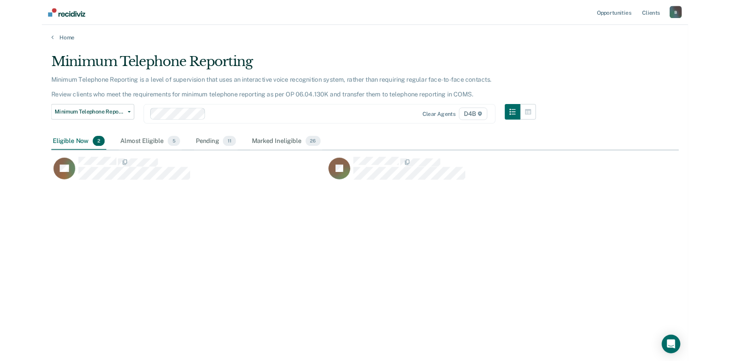
scroll to position [242, 762]
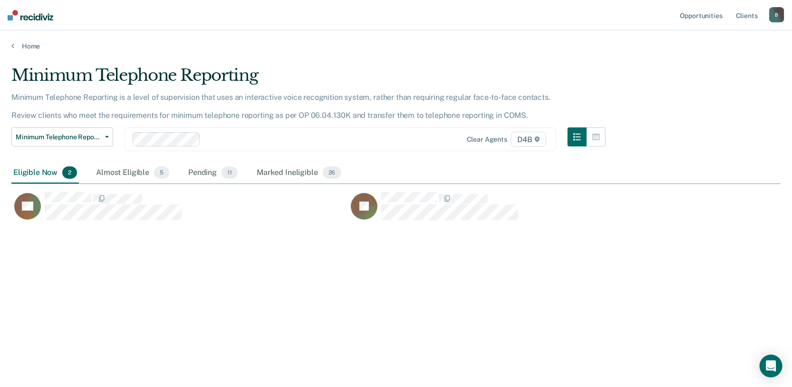
click at [508, 234] on div "Minimum Telephone Reporting Minimum Telephone Reporting is a level of supervisi…" at bounding box center [395, 191] width 769 height 250
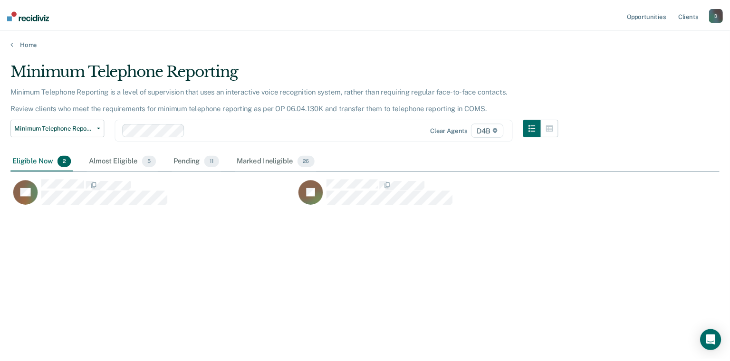
scroll to position [8, 8]
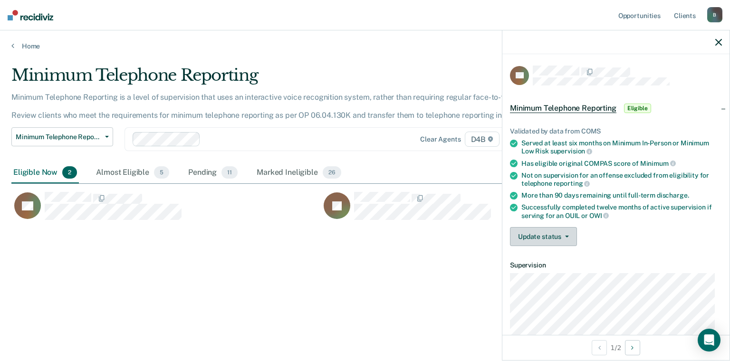
click at [535, 234] on button "Update status" at bounding box center [543, 236] width 67 height 19
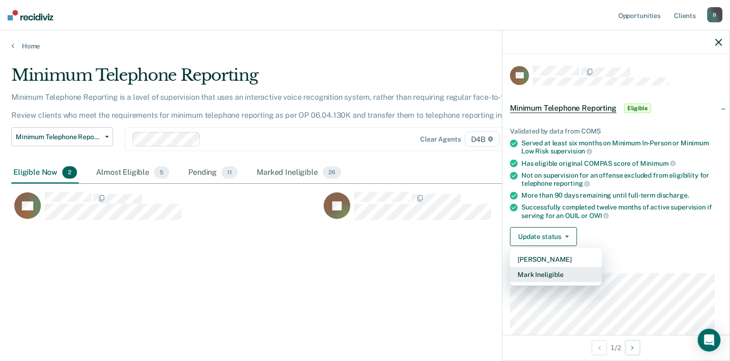
click at [568, 271] on button "Mark Ineligible" at bounding box center [556, 274] width 92 height 15
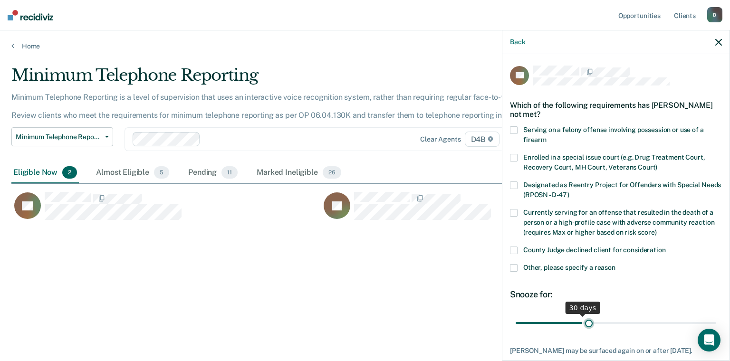
click at [586, 327] on input "range" at bounding box center [616, 323] width 201 height 17
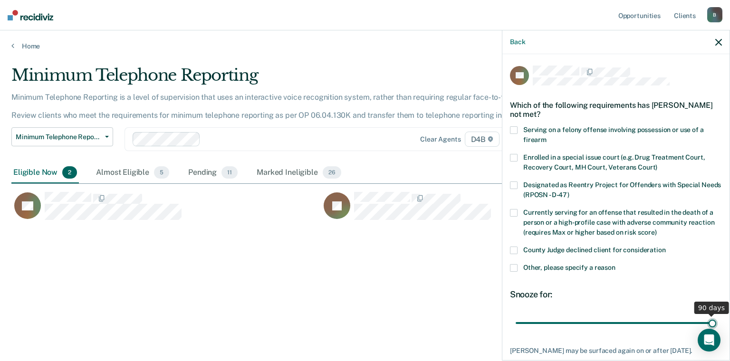
drag, startPoint x: 585, startPoint y: 322, endPoint x: 713, endPoint y: 319, distance: 127.5
type input "90"
click at [713, 319] on input "range" at bounding box center [616, 323] width 201 height 17
click at [517, 267] on span at bounding box center [514, 268] width 8 height 8
click at [616, 264] on input "Other, please specify a reason" at bounding box center [616, 264] width 0 height 0
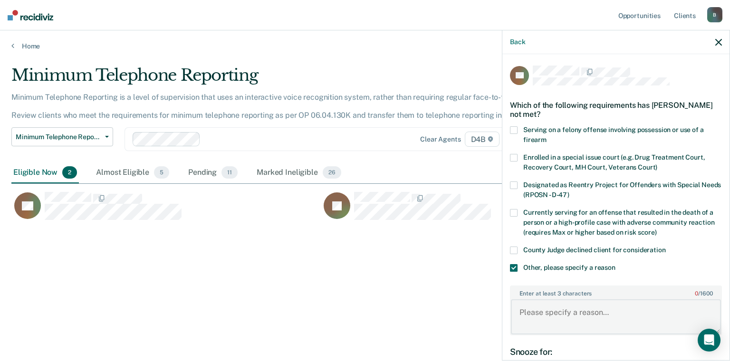
click at [559, 304] on textarea "Enter at least 3 characters 0 / 1600" at bounding box center [616, 317] width 210 height 35
drag, startPoint x: 560, startPoint y: 309, endPoint x: 569, endPoint y: 308, distance: 8.6
click at [561, 310] on textarea "Enter at least 3 characters 0 / 1600" at bounding box center [616, 317] width 210 height 35
click at [538, 308] on textarea "Enter at least 3 characters 0 / 1600" at bounding box center [616, 317] width 210 height 35
paste textarea "NOT ELIGIBLE FOR TELEPHONE REPORTING Telephone reporting excluded violent offen…"
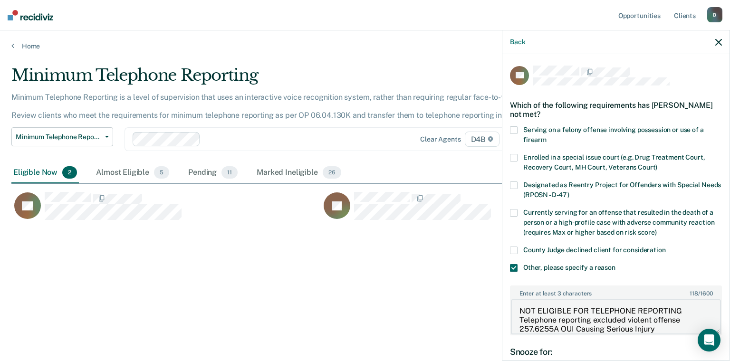
scroll to position [111, 0]
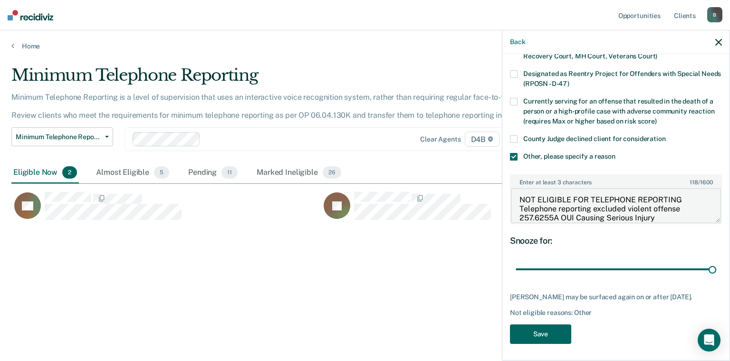
type textarea "NOT ELIGIBLE FOR TELEPHONE REPORTING Telephone reporting excluded violent offen…"
click at [561, 336] on button "Save" at bounding box center [540, 334] width 61 height 19
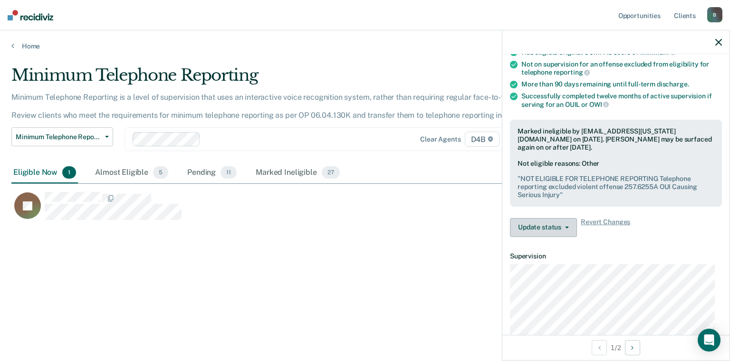
click at [549, 230] on button "Update status" at bounding box center [543, 227] width 67 height 19
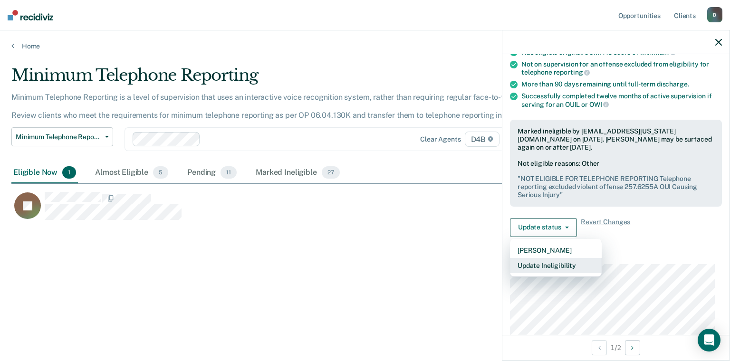
click at [575, 261] on button "Update Ineligibility" at bounding box center [556, 265] width 92 height 15
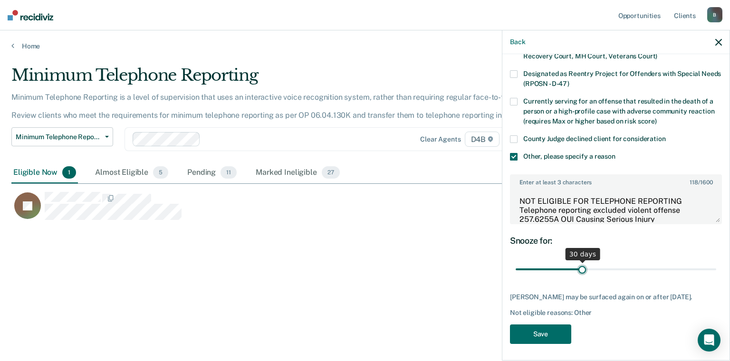
drag, startPoint x: 706, startPoint y: 268, endPoint x: 581, endPoint y: 257, distance: 126.4
type input "30"
click at [581, 261] on input "range" at bounding box center [616, 269] width 201 height 17
click at [555, 333] on button "Save" at bounding box center [540, 334] width 61 height 19
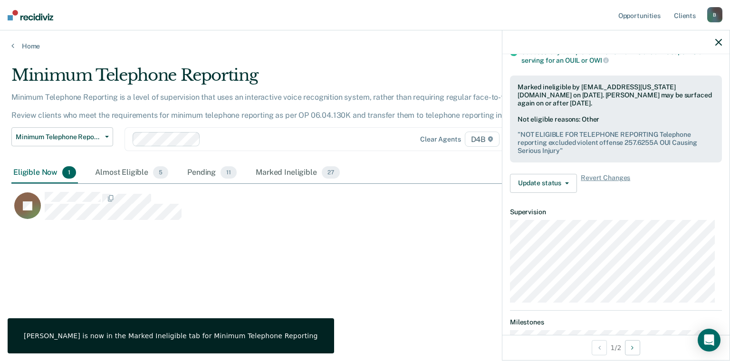
scroll to position [29, 0]
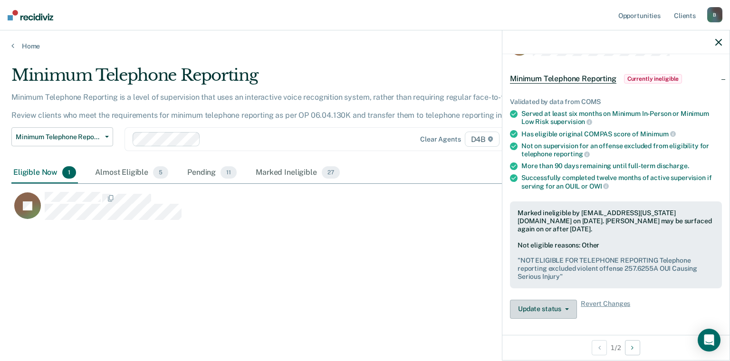
click at [569, 308] on button "Update status" at bounding box center [543, 309] width 67 height 19
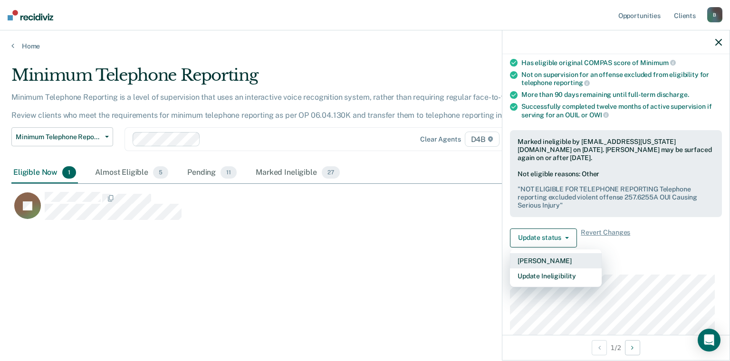
scroll to position [174, 0]
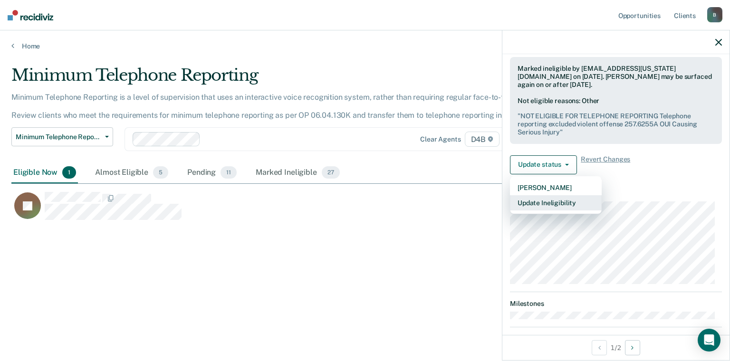
click at [555, 202] on button "Update Ineligibility" at bounding box center [556, 202] width 92 height 15
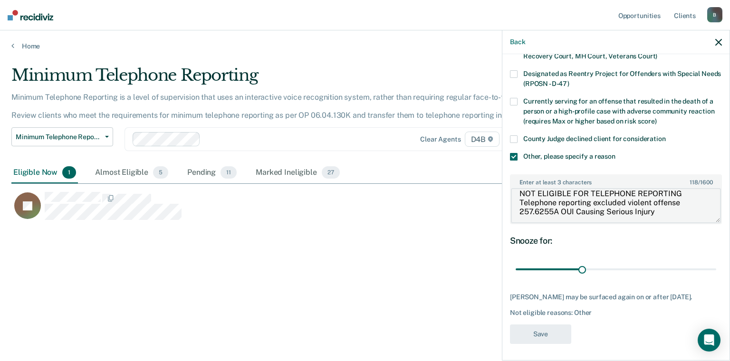
scroll to position [0, 0]
drag, startPoint x: 664, startPoint y: 218, endPoint x: 521, endPoint y: 177, distance: 149.4
click at [520, 183] on div "Enter at least 3 characters 118 / 1600 NOT ELIGIBLE FOR TELEPHONE REPORTING Tel…" at bounding box center [616, 199] width 212 height 50
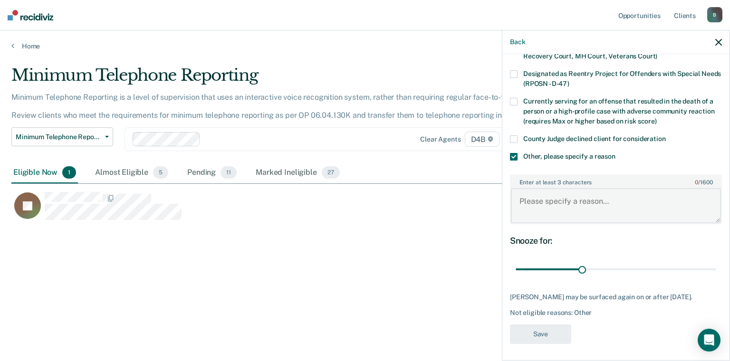
click at [544, 205] on textarea "Enter at least 3 characters 0 / 1600" at bounding box center [616, 205] width 210 height 35
type textarea "Will petition court for permission"
click at [540, 330] on button "Save" at bounding box center [540, 334] width 61 height 19
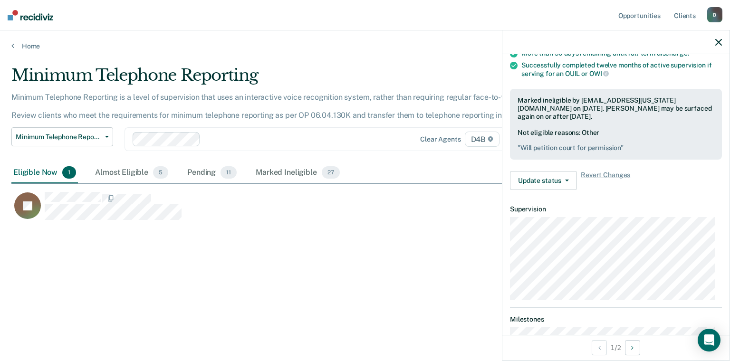
scroll to position [143, 0]
click at [568, 148] on pre "" Will petition court for permission "" at bounding box center [616, 148] width 197 height 8
click at [420, 247] on div "Minimum Telephone Reporting Minimum Telephone Reporting is a level of supervisi…" at bounding box center [364, 178] width 707 height 224
click at [557, 179] on button "Update status" at bounding box center [543, 180] width 67 height 19
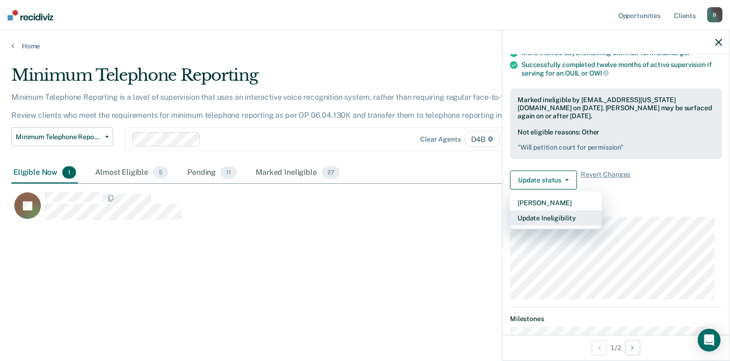
click at [562, 215] on button "Update Ineligibility" at bounding box center [556, 218] width 92 height 15
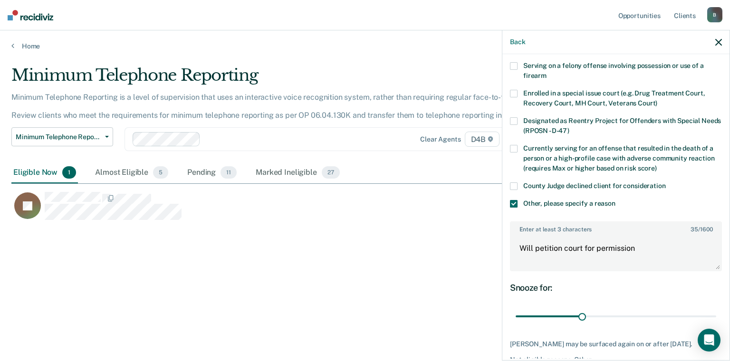
scroll to position [0, 0]
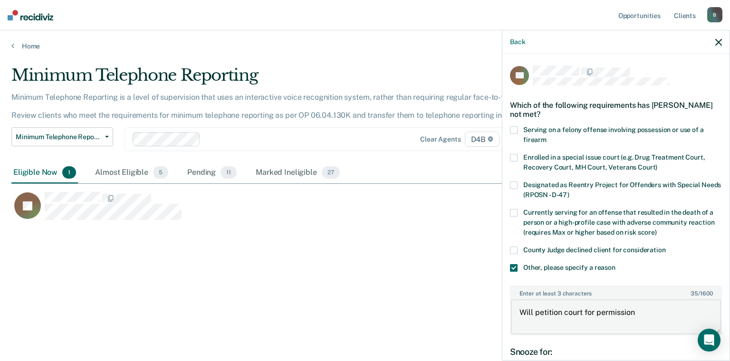
drag, startPoint x: 628, startPoint y: 310, endPoint x: 633, endPoint y: 310, distance: 5.7
click at [628, 310] on textarea "Will petition court for permission" at bounding box center [616, 317] width 210 height 35
drag, startPoint x: 642, startPoint y: 309, endPoint x: 460, endPoint y: 292, distance: 182.4
click at [474, 299] on body "Looks like you’re using Internet Explorer 11. For faster loading and a better e…" at bounding box center [365, 180] width 730 height 361
paste textarea "NOT ELIGIBLE FOR TELEPHONE REPORTING Telephone reporting excluded violent offen…"
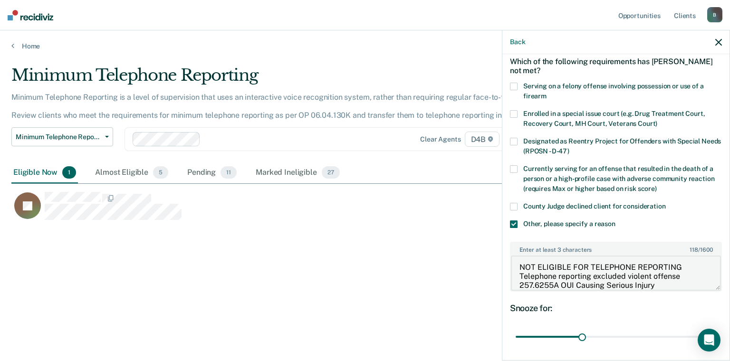
scroll to position [111, 0]
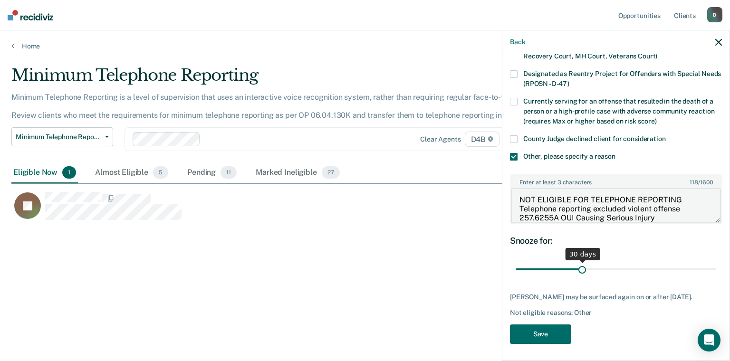
type textarea "NOT ELIGIBLE FOR TELEPHONE REPORTING Telephone reporting excluded violent offen…"
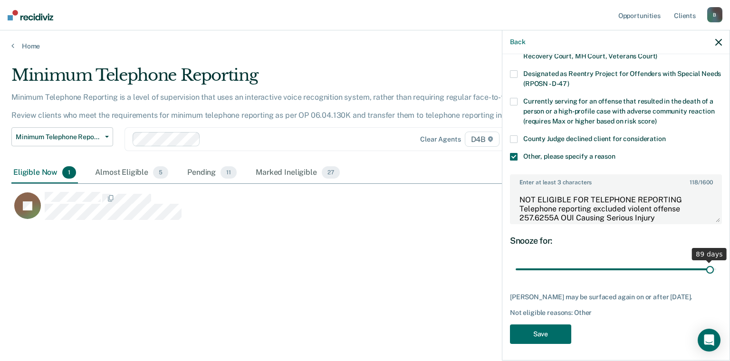
drag, startPoint x: 580, startPoint y: 269, endPoint x: 704, endPoint y: 269, distance: 124.6
type input "89"
click at [704, 269] on input "range" at bounding box center [616, 269] width 201 height 17
click at [522, 330] on button "Save" at bounding box center [540, 334] width 61 height 19
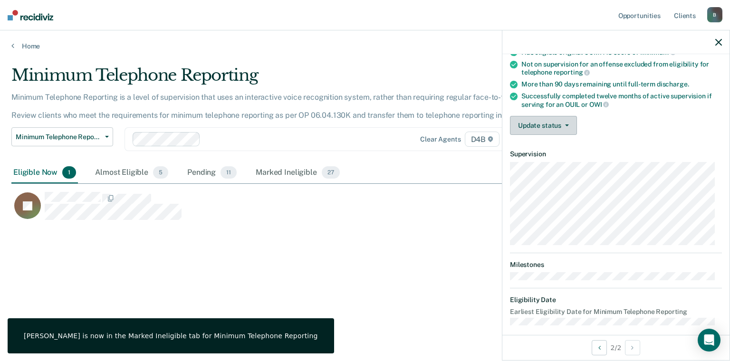
click at [550, 124] on button "Update status" at bounding box center [543, 125] width 67 height 19
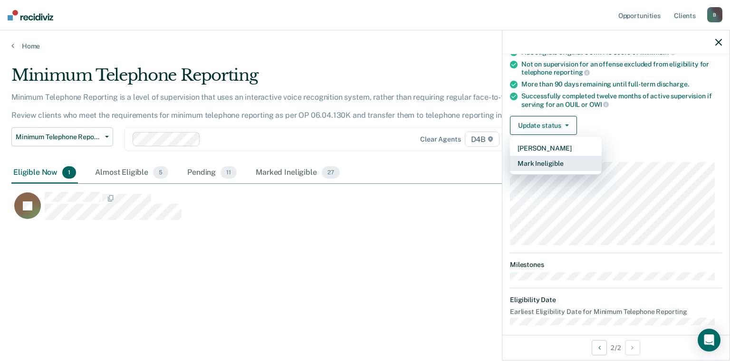
click at [552, 164] on button "Mark Ineligible" at bounding box center [556, 163] width 92 height 15
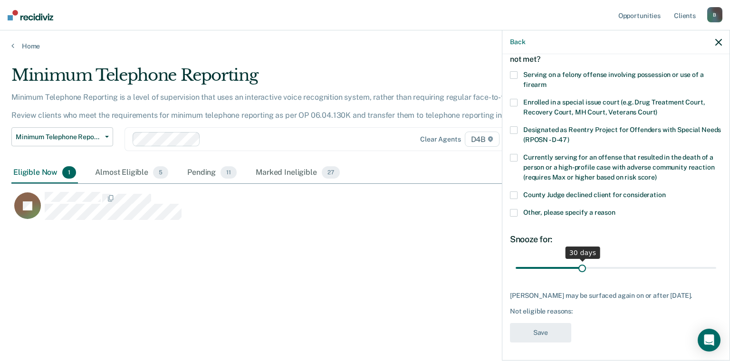
scroll to position [55, 0]
click at [516, 211] on span at bounding box center [514, 214] width 8 height 8
click at [616, 210] on input "Other, please specify a reason" at bounding box center [616, 210] width 0 height 0
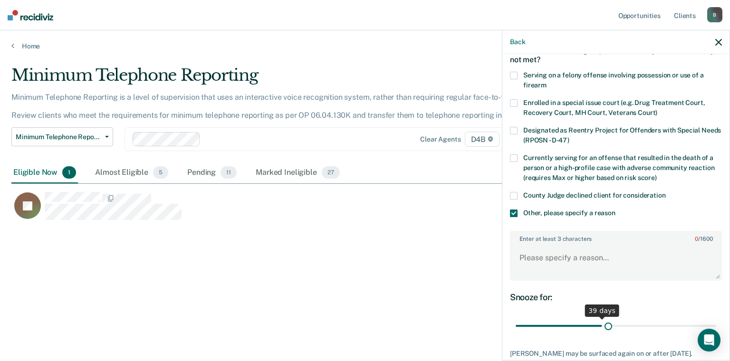
drag, startPoint x: 581, startPoint y: 323, endPoint x: 606, endPoint y: 321, distance: 25.3
type input "42"
click at [605, 322] on input "range" at bounding box center [616, 326] width 201 height 17
click at [565, 257] on textarea "Enter at least 3 characters 0 / 1600" at bounding box center [616, 262] width 210 height 35
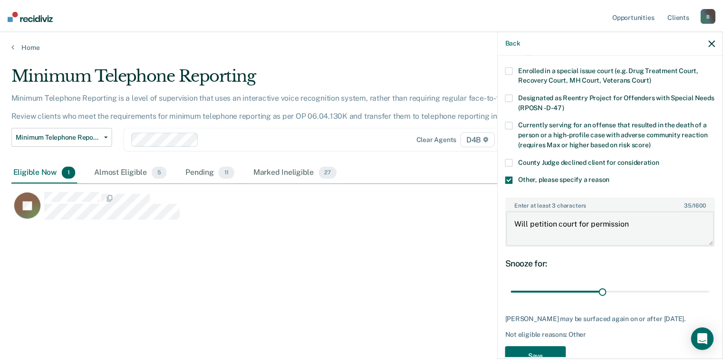
scroll to position [111, 0]
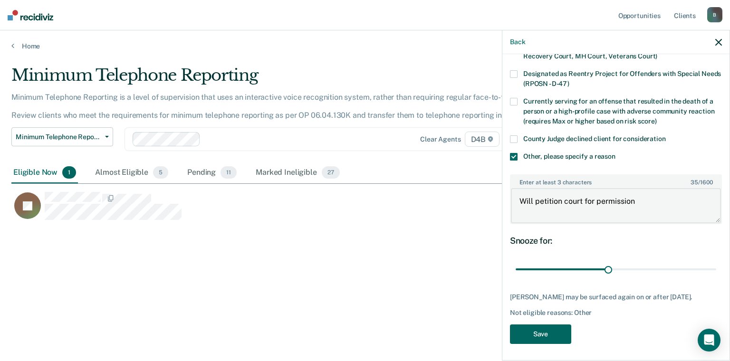
type textarea "Will petition court for permission"
click at [552, 337] on button "Save" at bounding box center [540, 334] width 61 height 19
